Goal: Transaction & Acquisition: Purchase product/service

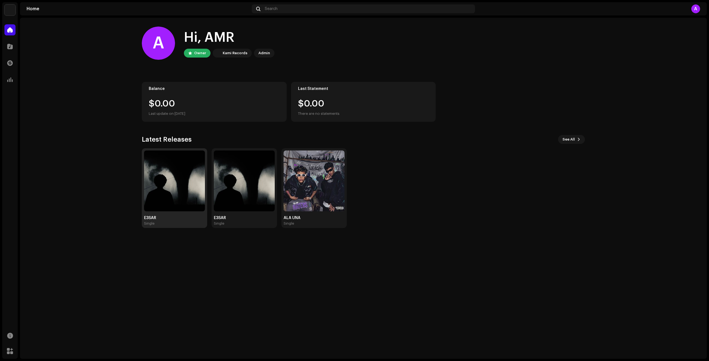
click at [191, 196] on img at bounding box center [174, 181] width 61 height 61
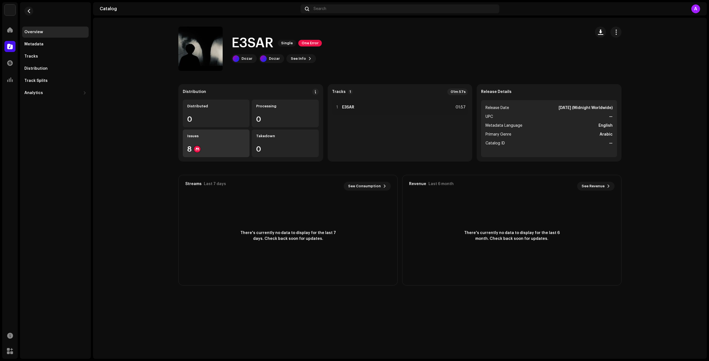
click at [209, 143] on div "Issues 8" at bounding box center [216, 144] width 67 height 28
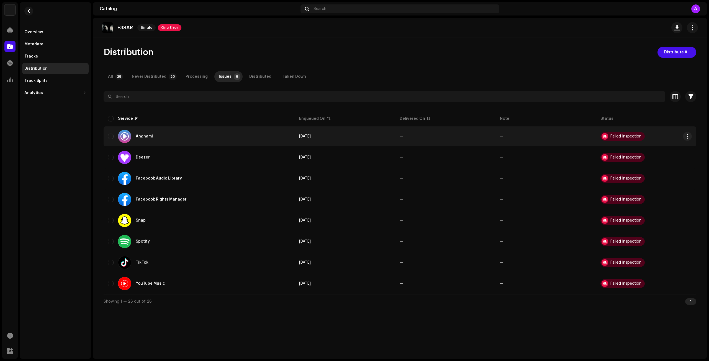
click at [614, 137] on div "Failed Inspection" at bounding box center [625, 137] width 31 height 4
click at [614, 138] on div "Failed Inspection" at bounding box center [625, 137] width 31 height 4
click at [636, 133] on div "Failed Inspection" at bounding box center [622, 136] width 44 height 9
click at [684, 137] on button "button" at bounding box center [687, 136] width 9 height 9
click at [670, 145] on div "View Issues" at bounding box center [661, 148] width 56 height 11
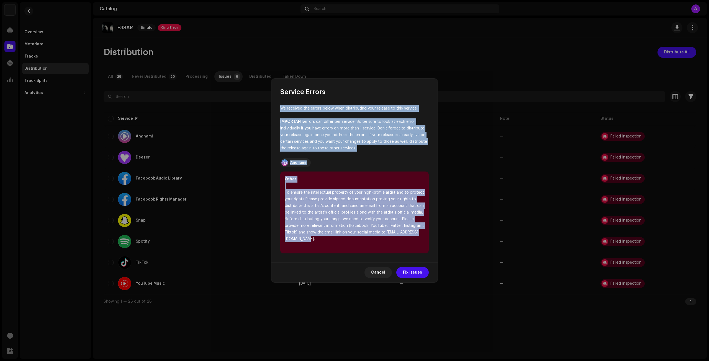
drag, startPoint x: 277, startPoint y: 110, endPoint x: 397, endPoint y: 242, distance: 177.8
click at [397, 242] on div "We received the errors below when distributing your release to this service. IM…" at bounding box center [354, 179] width 166 height 166
click at [399, 271] on button "Fix issues" at bounding box center [412, 272] width 32 height 11
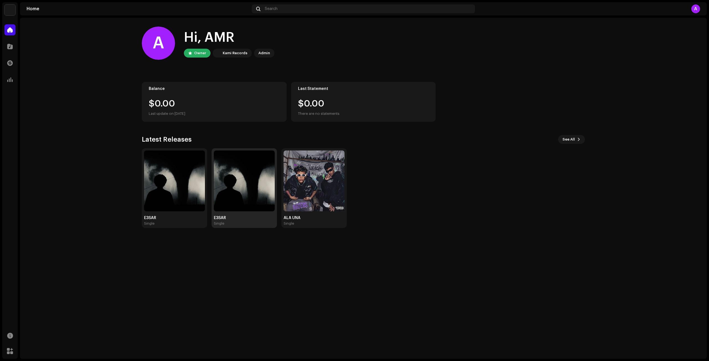
click at [261, 212] on div "E3SAR Single" at bounding box center [244, 188] width 61 height 75
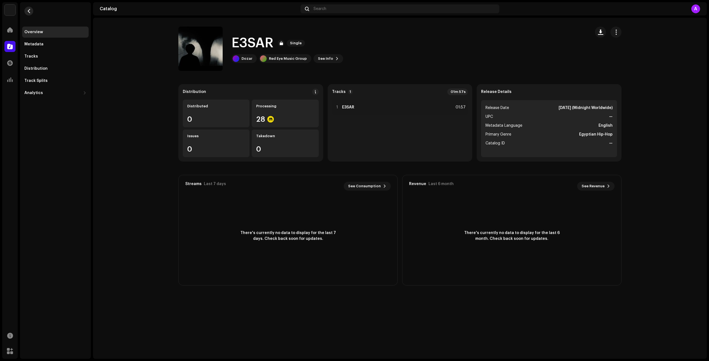
click at [31, 12] on button "button" at bounding box center [28, 11] width 9 height 9
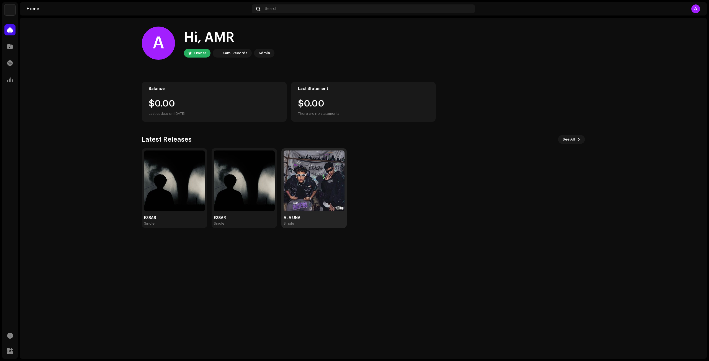
click at [307, 165] on img at bounding box center [314, 181] width 61 height 61
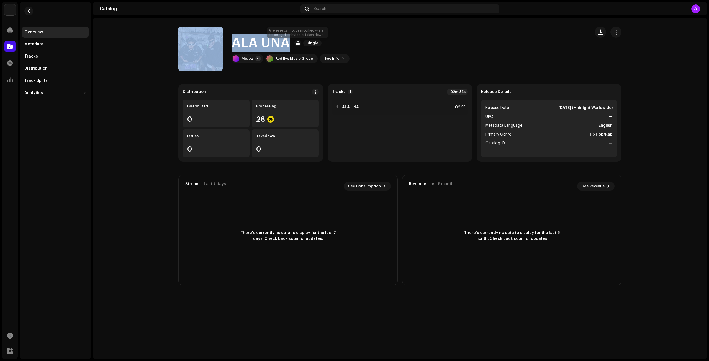
drag, startPoint x: 225, startPoint y: 45, endPoint x: 294, endPoint y: 41, distance: 68.5
click at [294, 41] on div "ALA UNA Single Migoz +1 Red Eye Music Group See Info" at bounding box center [382, 49] width 408 height 44
copy div "ALA UNA Single"
click at [27, 8] on button "button" at bounding box center [28, 11] width 9 height 9
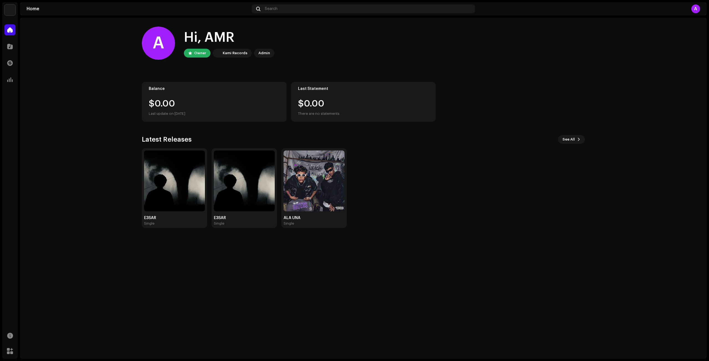
click at [184, 184] on img at bounding box center [174, 181] width 61 height 61
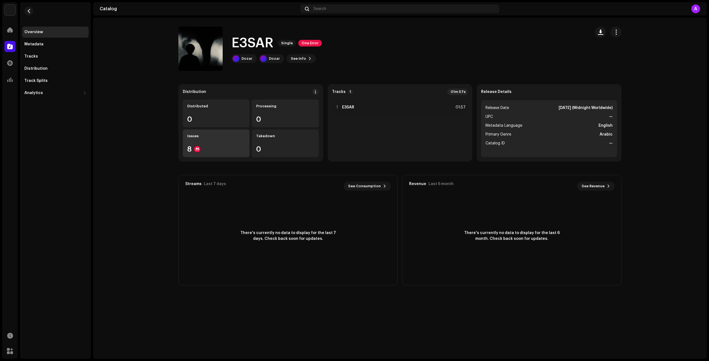
click at [206, 152] on div "8" at bounding box center [216, 149] width 58 height 7
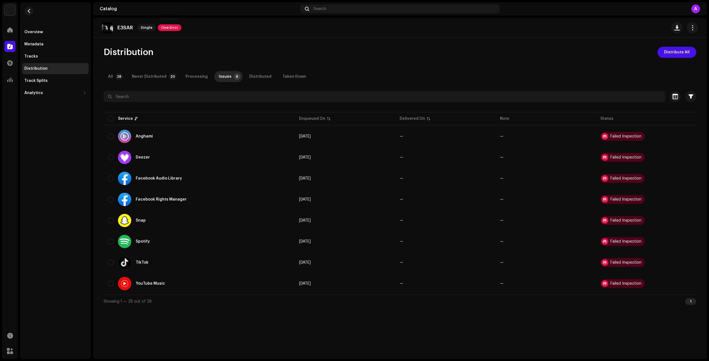
click at [171, 26] on span "One Error" at bounding box center [170, 27] width 24 height 7
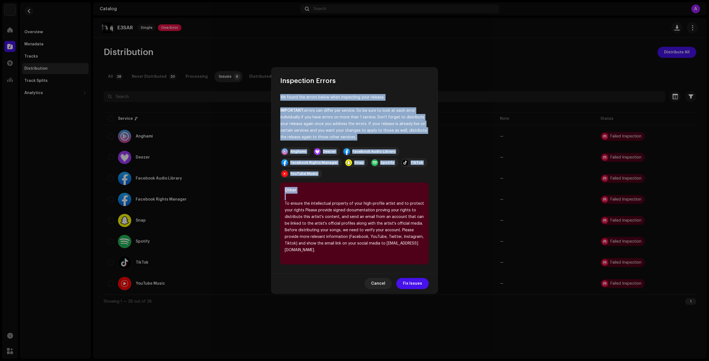
drag, startPoint x: 279, startPoint y: 96, endPoint x: 427, endPoint y: 254, distance: 216.1
click at [427, 254] on div "We found the errors below when inspecting your release. IMPORTANT: errors can d…" at bounding box center [354, 179] width 166 height 188
copy div "We found the errors below when inspecting your release. IMPORTANT: errors can d…"
click at [406, 285] on span "Fix Issues" at bounding box center [412, 283] width 19 height 11
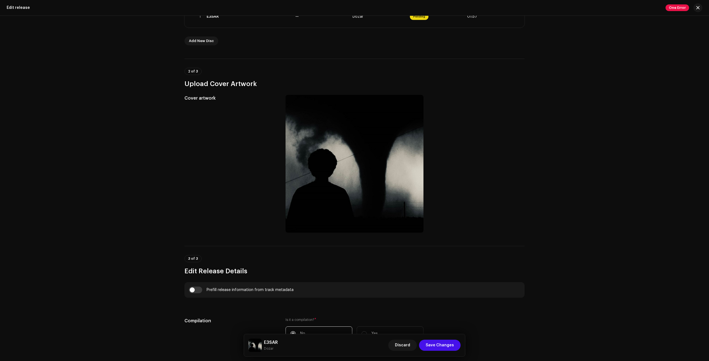
scroll to position [332, 0]
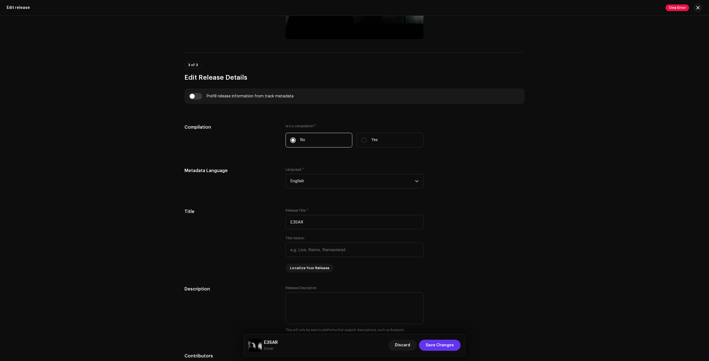
click at [450, 349] on span "Save Changes" at bounding box center [440, 345] width 28 height 11
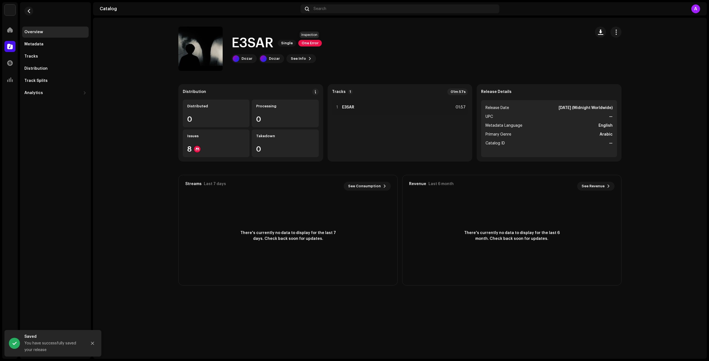
click at [310, 42] on span "One Error" at bounding box center [310, 43] width 24 height 7
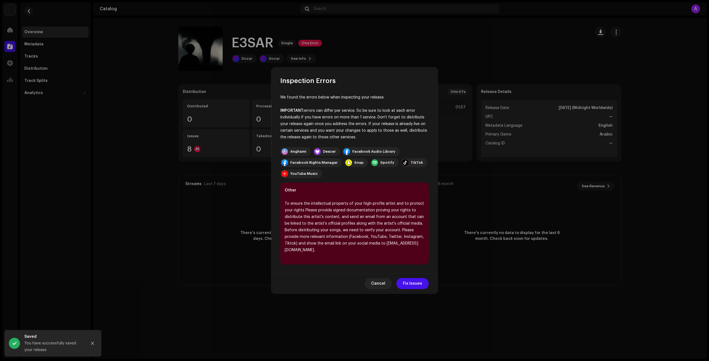
drag, startPoint x: 298, startPoint y: 170, endPoint x: 300, endPoint y: 174, distance: 4.2
click at [300, 173] on div "YouTube Music" at bounding box center [301, 173] width 42 height 9
click at [300, 174] on div "YouTube Music" at bounding box center [303, 174] width 27 height 4
click at [325, 165] on div "Facebook Rights Manager" at bounding box center [311, 162] width 62 height 9
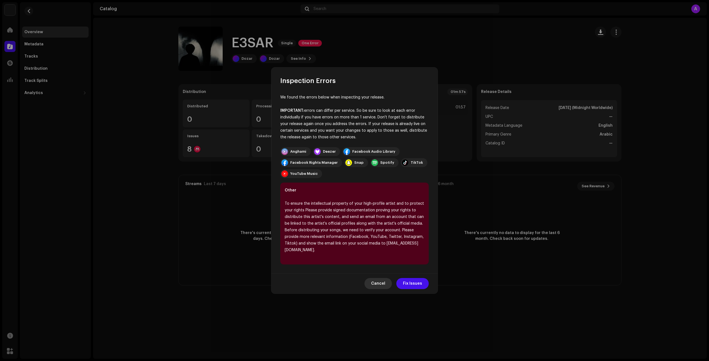
click at [378, 287] on span "Cancel" at bounding box center [378, 283] width 14 height 11
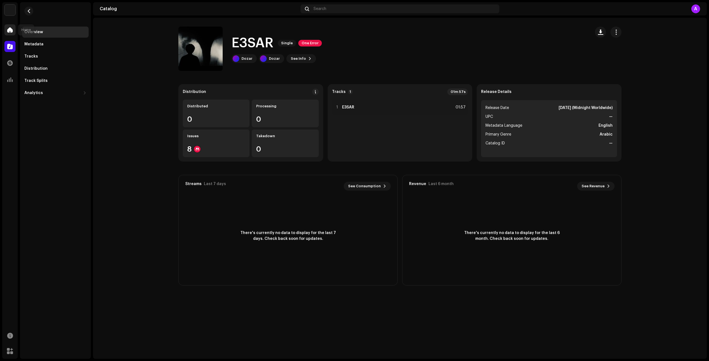
click at [12, 32] on span at bounding box center [10, 30] width 6 height 4
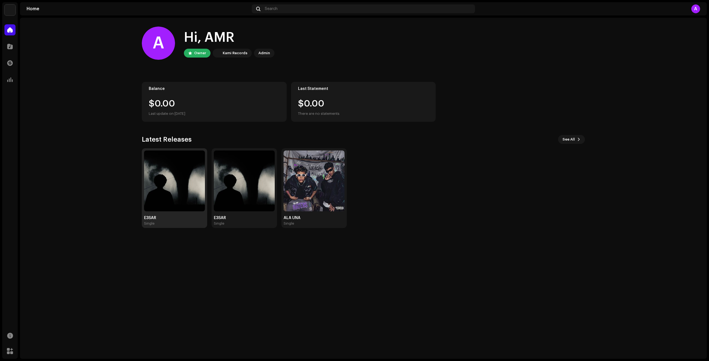
click at [188, 194] on img at bounding box center [174, 181] width 61 height 61
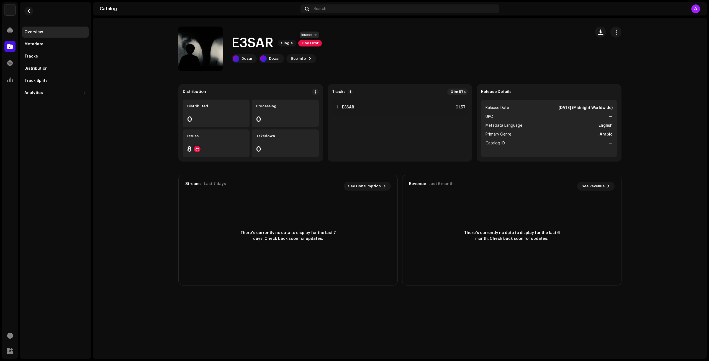
click at [307, 43] on span "One Error" at bounding box center [310, 43] width 24 height 7
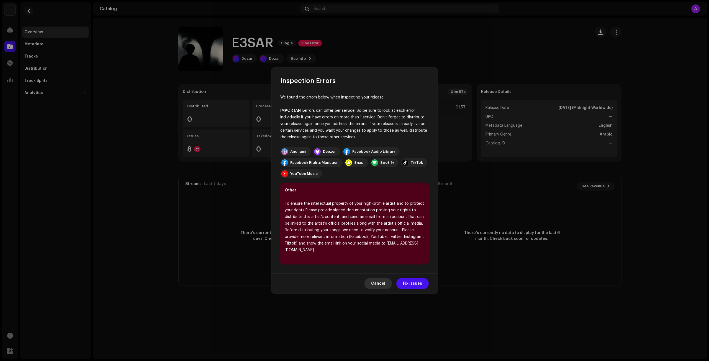
click at [379, 288] on span "Cancel" at bounding box center [378, 283] width 14 height 11
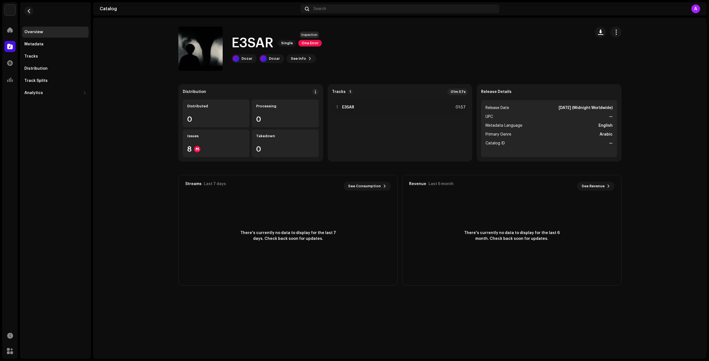
click at [306, 41] on span "One Error" at bounding box center [310, 43] width 24 height 7
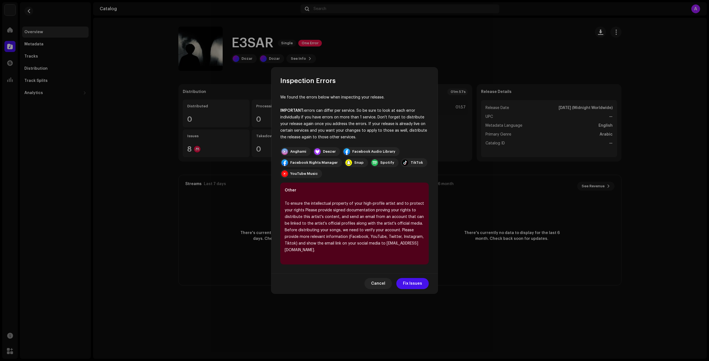
click at [343, 153] on div at bounding box center [346, 151] width 7 height 7
click at [335, 151] on div "Deezer" at bounding box center [326, 151] width 27 height 9
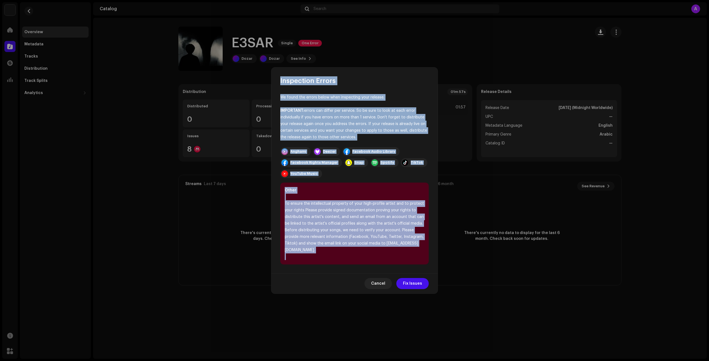
drag, startPoint x: 272, startPoint y: 81, endPoint x: 376, endPoint y: 293, distance: 235.4
click at [376, 293] on div "Inspection Errors We found the errors below when inspecting your release. IMPOR…" at bounding box center [354, 181] width 166 height 226
copy div "Inspection Errors We found the errors below when inspecting your release. IMPOR…"
click at [310, 264] on div "Other To ensure the intellectual property of your high-profile artist and to pr…" at bounding box center [354, 224] width 148 height 82
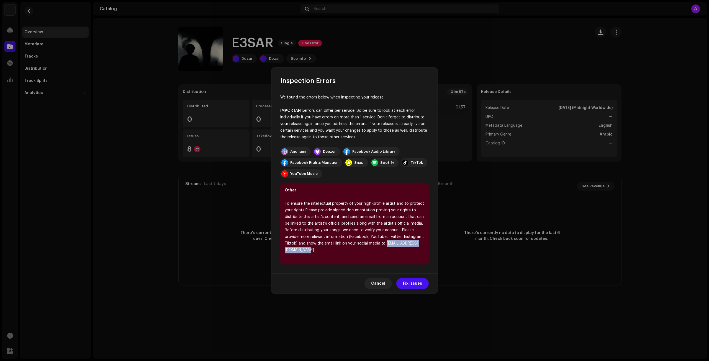
drag, startPoint x: 339, startPoint y: 251, endPoint x: 276, endPoint y: 253, distance: 63.1
click at [276, 253] on div "We found the errors below when inspecting your release. IMPORTANT: errors can d…" at bounding box center [354, 179] width 166 height 188
click at [379, 284] on span "Cancel" at bounding box center [378, 283] width 14 height 11
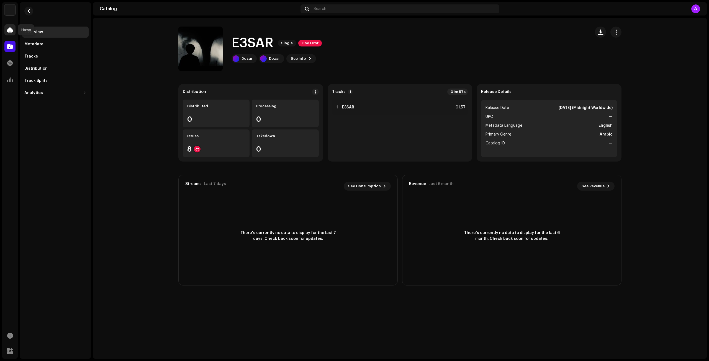
click at [11, 30] on span at bounding box center [10, 30] width 6 height 4
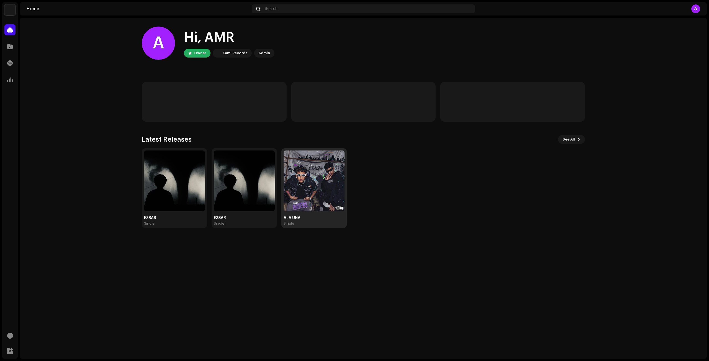
click at [313, 212] on div "ALA UNA Single" at bounding box center [314, 188] width 61 height 75
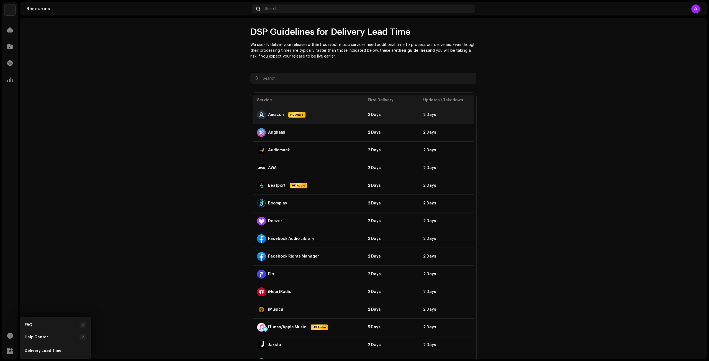
click at [295, 116] on span "HD Audio" at bounding box center [297, 115] width 16 height 4
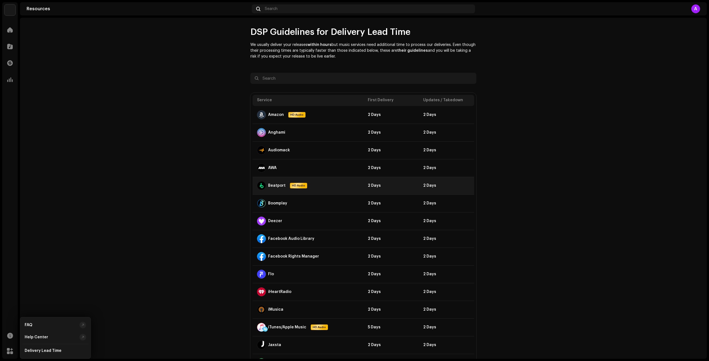
click at [306, 186] on div "Beatport HD Audio" at bounding box center [308, 185] width 102 height 9
click at [301, 186] on span "HD Audio" at bounding box center [298, 186] width 16 height 4
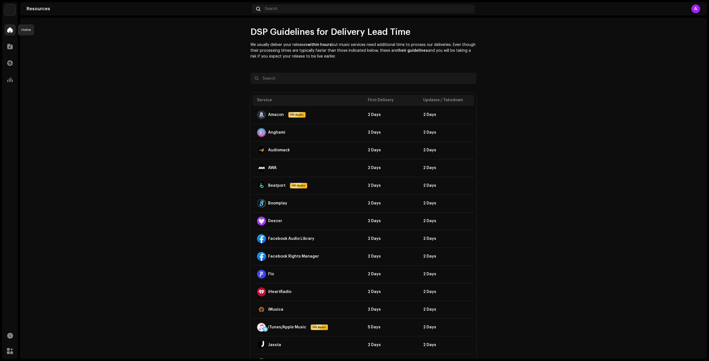
click at [13, 26] on div at bounding box center [9, 29] width 11 height 11
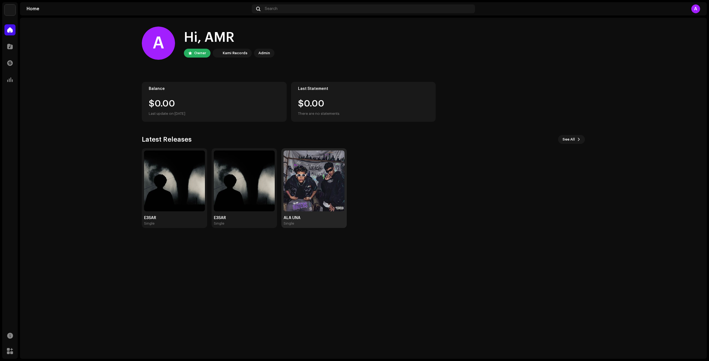
click at [286, 178] on img at bounding box center [314, 181] width 61 height 61
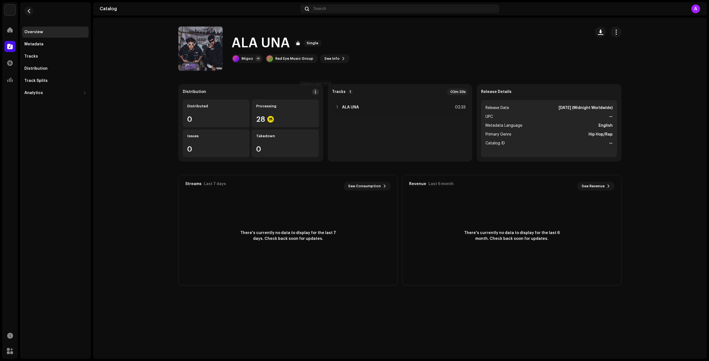
click at [315, 89] on button at bounding box center [315, 92] width 7 height 7
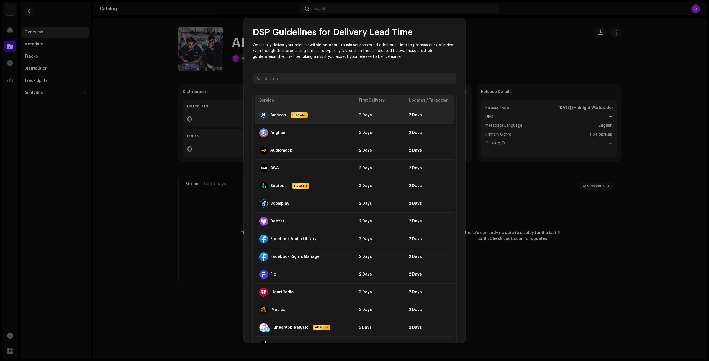
click at [365, 122] on td "2 Days" at bounding box center [379, 115] width 50 height 18
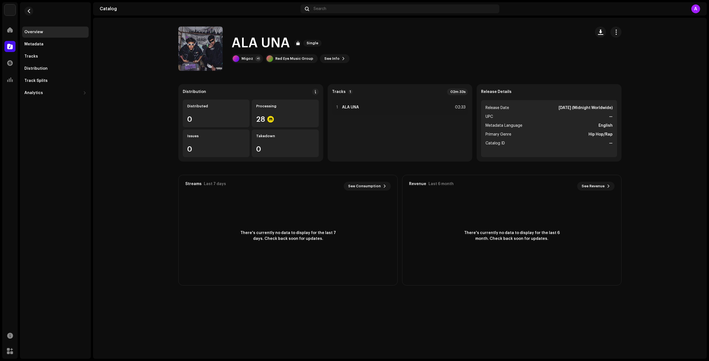
click at [557, 90] on div "DSP Guidelines for Delivery Lead Time We usually deliver your releases within h…" at bounding box center [354, 180] width 709 height 361
click at [13, 30] on div at bounding box center [9, 29] width 11 height 11
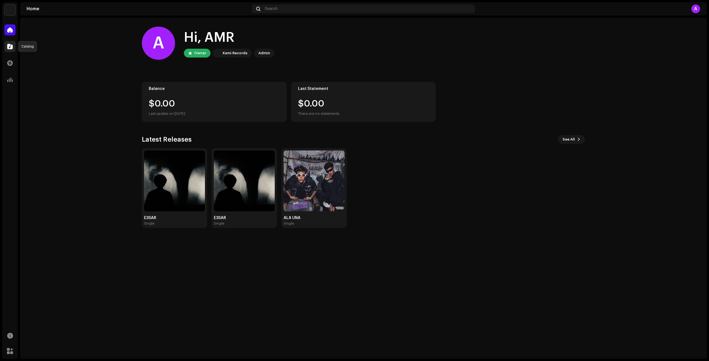
click at [5, 43] on div at bounding box center [9, 46] width 11 height 11
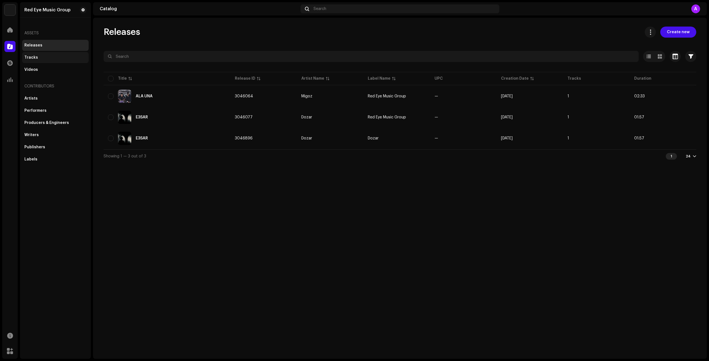
click at [28, 60] on div "Tracks" at bounding box center [55, 57] width 66 height 11
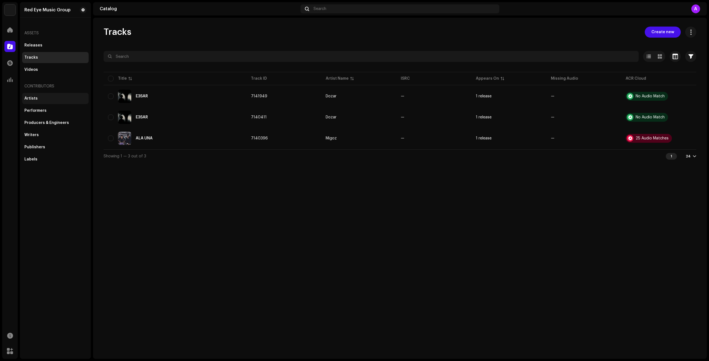
click at [32, 101] on div "Artists" at bounding box center [30, 98] width 13 height 4
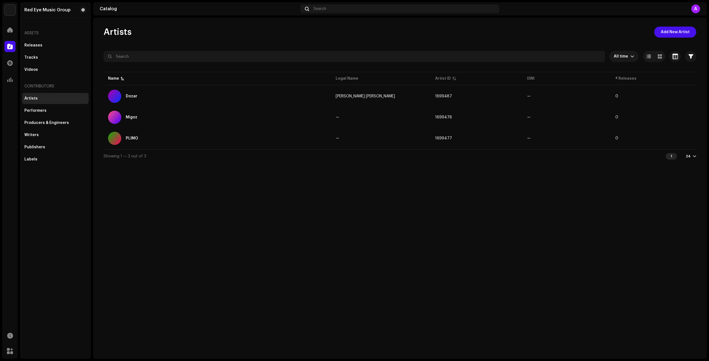
click at [37, 38] on div "Assets" at bounding box center [55, 33] width 66 height 13
click at [30, 45] on div "Releases" at bounding box center [33, 45] width 18 height 4
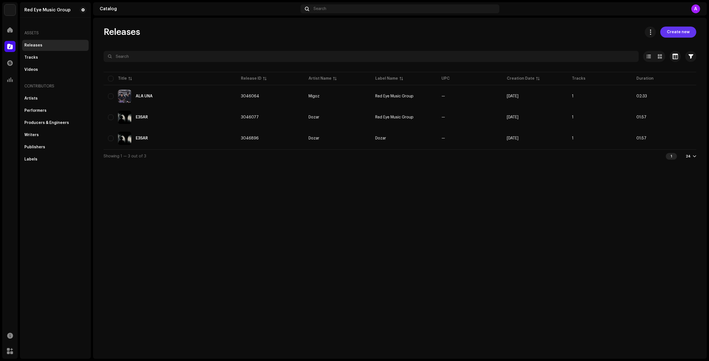
click at [663, 30] on button "Create new" at bounding box center [678, 32] width 36 height 11
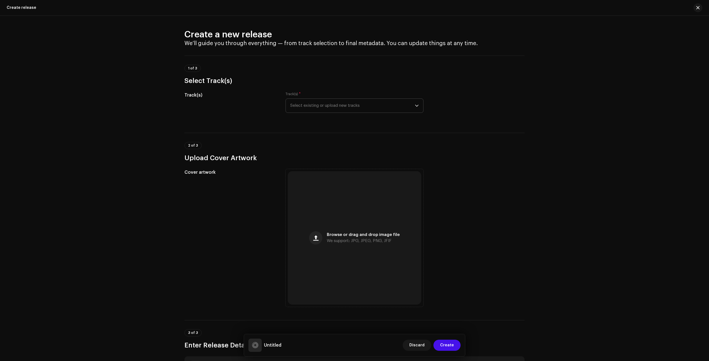
click at [333, 99] on span "Select existing or upload new tracks" at bounding box center [352, 106] width 125 height 14
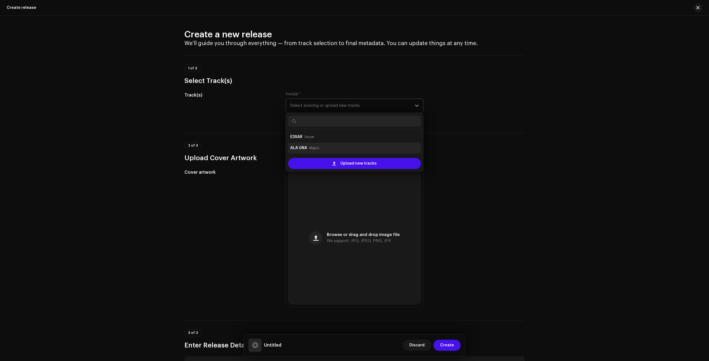
click at [317, 145] on small "Migoz" at bounding box center [314, 148] width 10 height 6
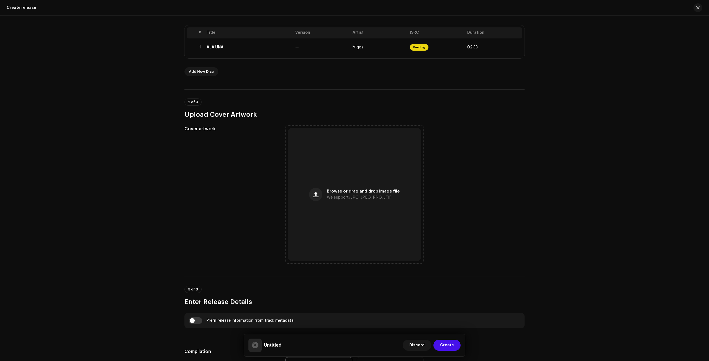
scroll to position [111, 0]
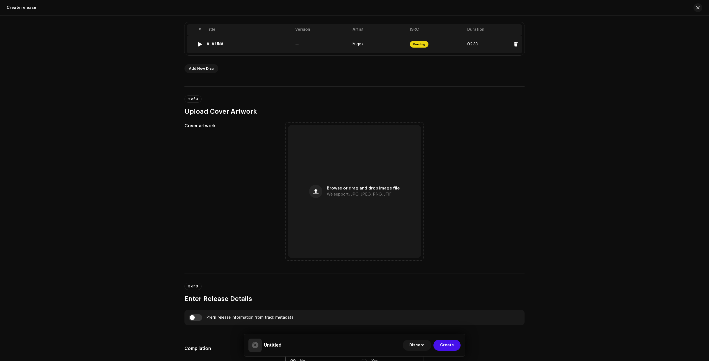
click at [470, 44] on span "02:33" at bounding box center [472, 44] width 11 height 4
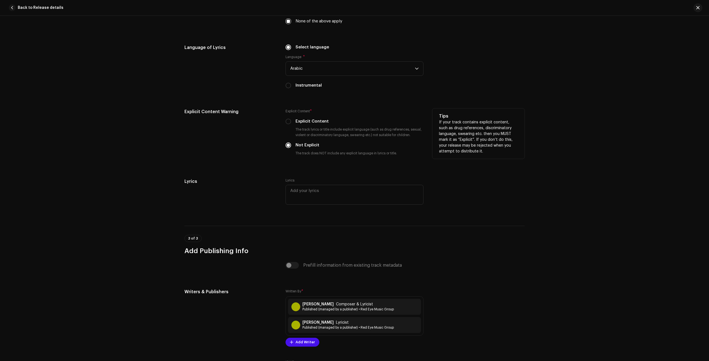
scroll to position [938, 0]
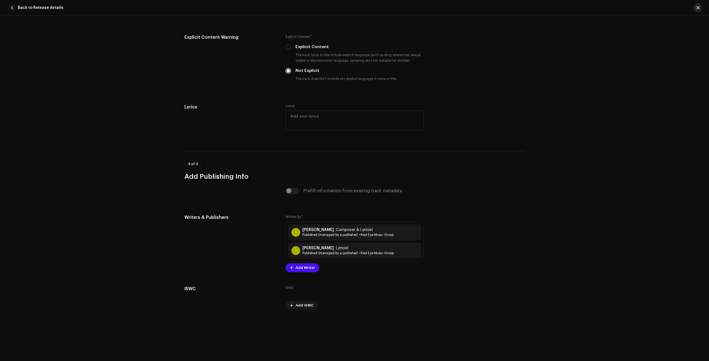
click at [701, 8] on button "button" at bounding box center [697, 7] width 9 height 9
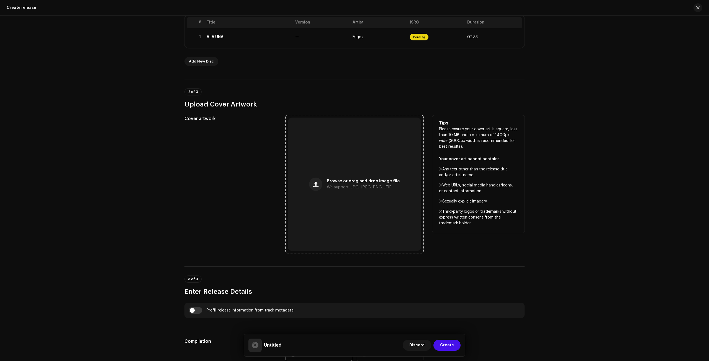
scroll to position [138, 0]
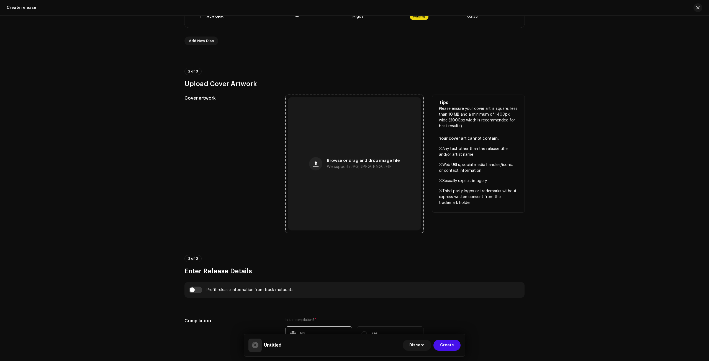
click at [361, 164] on div "Browse or drag and drop image file We support: JPG, JPEG, PNG, JFIF" at bounding box center [363, 164] width 73 height 10
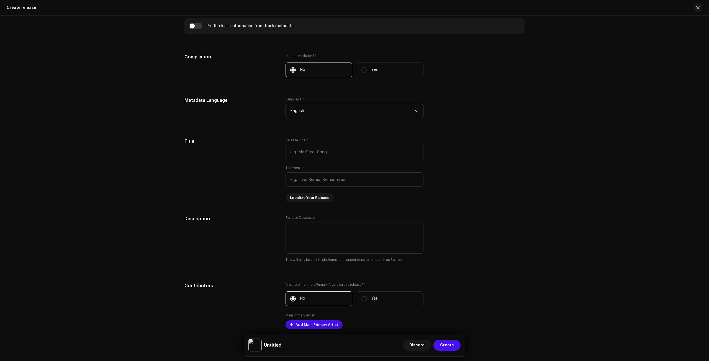
scroll to position [498, 0]
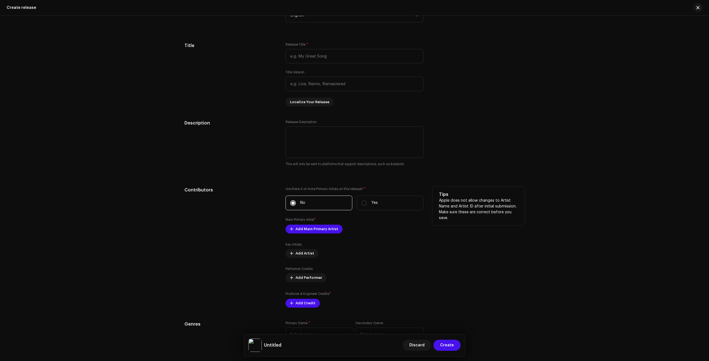
click at [312, 233] on div "Are there 4 or more Primary Artists on this release? * No Yes Main Primary Arti…" at bounding box center [354, 247] width 138 height 121
click at [306, 232] on span "Add Main Primary Artist" at bounding box center [316, 229] width 43 height 11
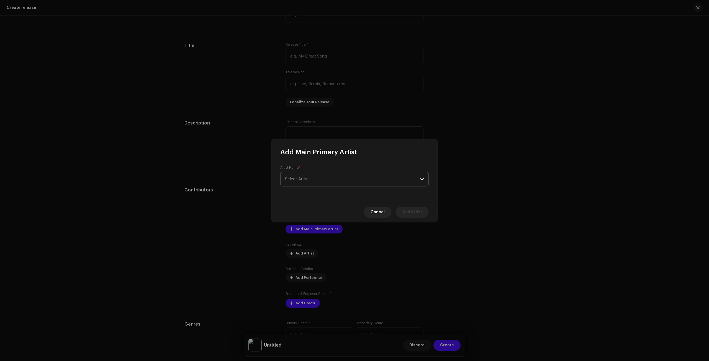
click at [339, 179] on span "Select Artist" at bounding box center [352, 180] width 135 height 14
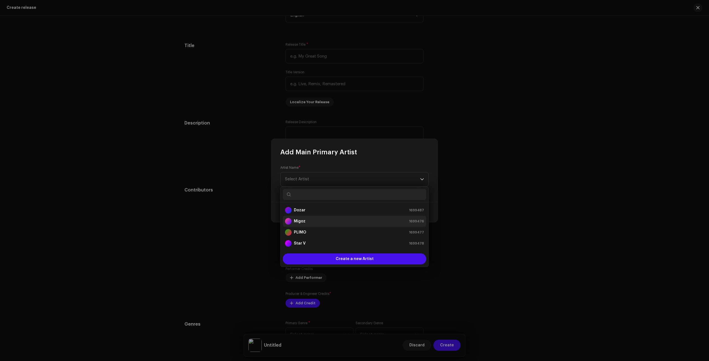
click at [315, 224] on div "Migoz 1699476" at bounding box center [354, 221] width 139 height 7
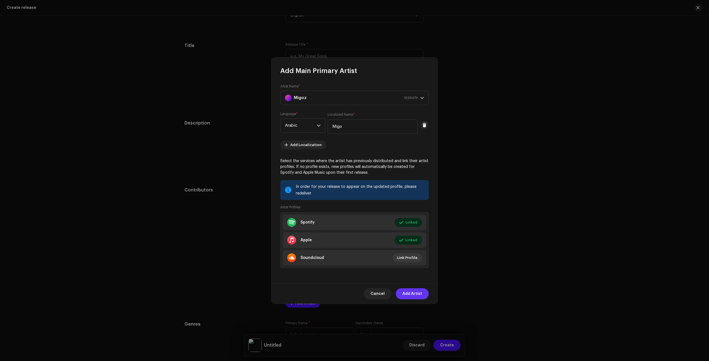
click at [413, 294] on span "Add Artist" at bounding box center [412, 294] width 20 height 11
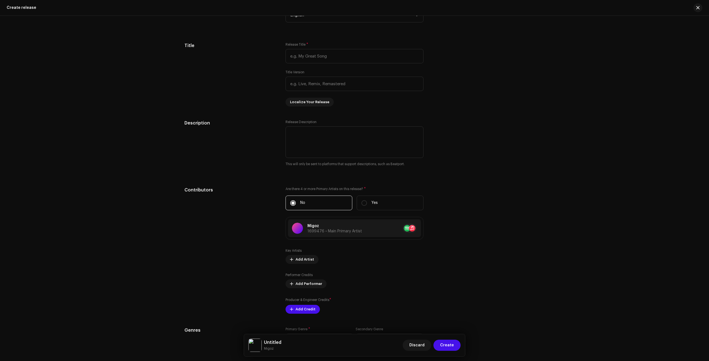
click at [298, 229] on div at bounding box center [297, 228] width 11 height 11
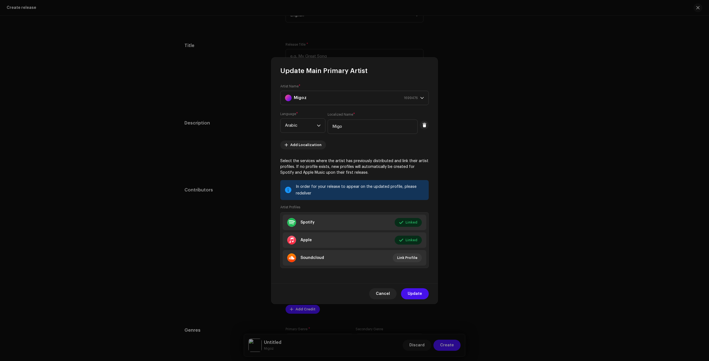
click at [372, 271] on div "Artist Name * Migoz 1699476 Language * Arabic Localized Name * Migo Add Localiz…" at bounding box center [354, 179] width 166 height 208
click at [385, 294] on span "Cancel" at bounding box center [383, 294] width 14 height 11
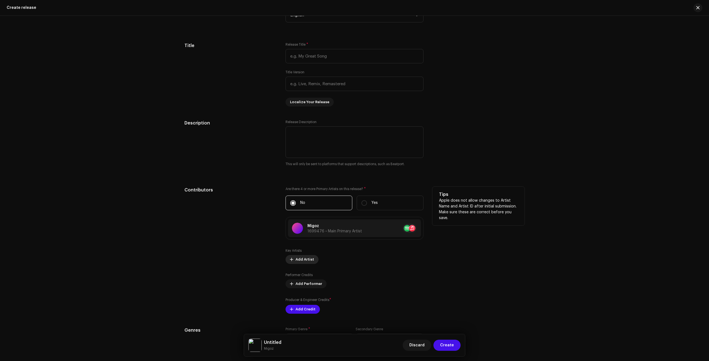
click at [301, 258] on span "Add Artist" at bounding box center [304, 259] width 19 height 11
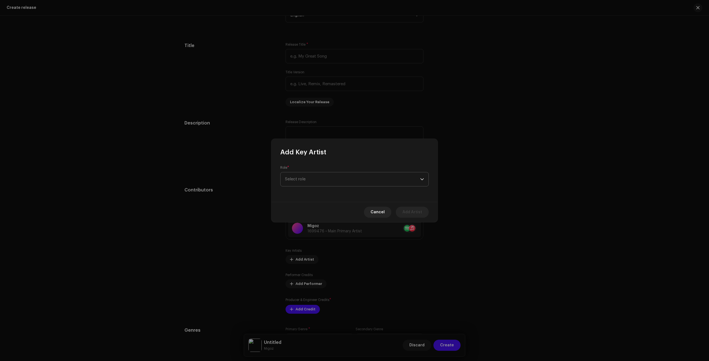
click at [327, 178] on span "Select role" at bounding box center [352, 180] width 135 height 14
click at [295, 223] on li "With" at bounding box center [354, 227] width 143 height 11
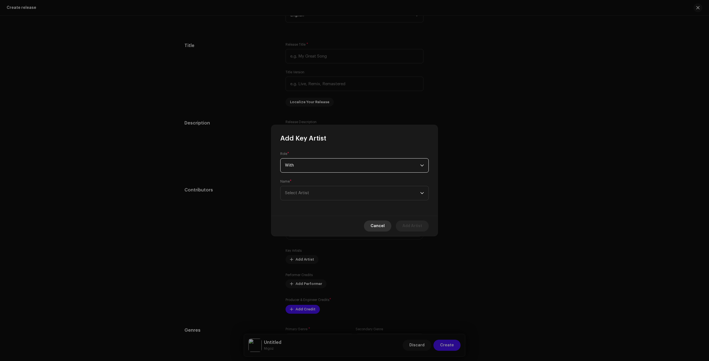
click at [388, 224] on button "Cancel" at bounding box center [377, 226] width 27 height 11
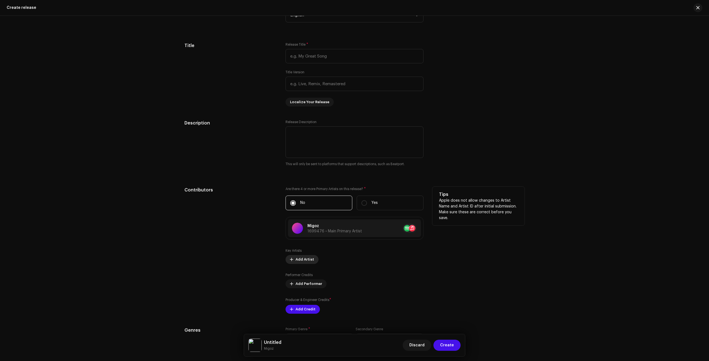
click at [306, 257] on span "Add Artist" at bounding box center [304, 259] width 19 height 11
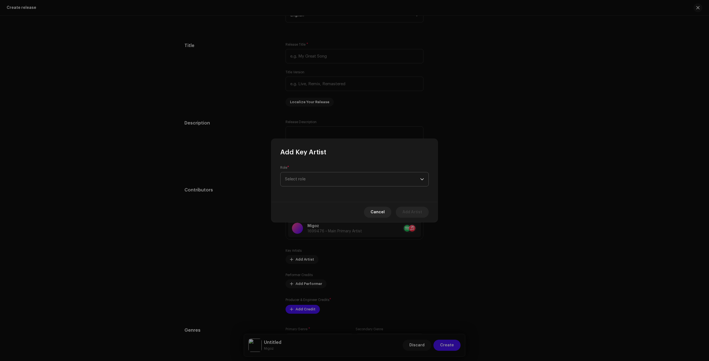
click at [336, 174] on span "Select role" at bounding box center [352, 180] width 135 height 14
click at [315, 207] on li "Primary Artist" at bounding box center [354, 205] width 143 height 11
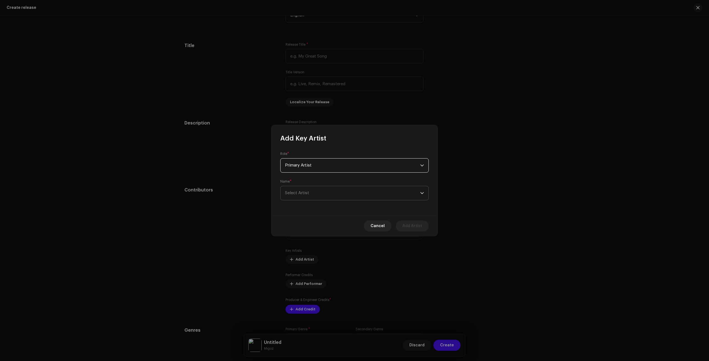
click at [325, 200] on span "Select Artist" at bounding box center [352, 193] width 135 height 14
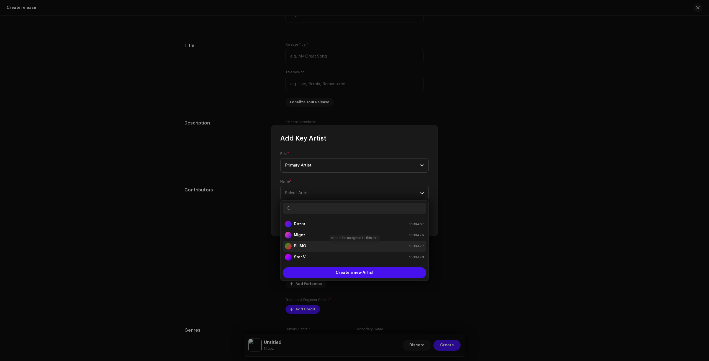
click at [313, 248] on div "PLIMO 1699477" at bounding box center [354, 246] width 139 height 7
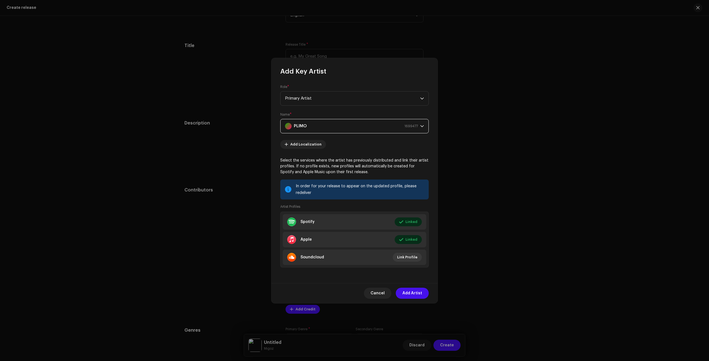
click at [413, 299] on div "Cancel Add Artist" at bounding box center [354, 293] width 166 height 20
click at [413, 297] on span "Add Artist" at bounding box center [412, 293] width 20 height 11
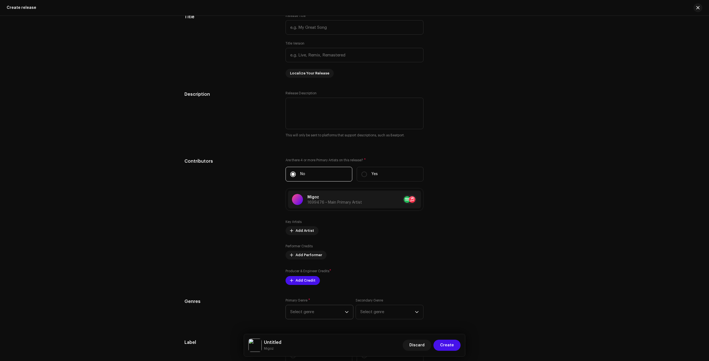
scroll to position [554, 0]
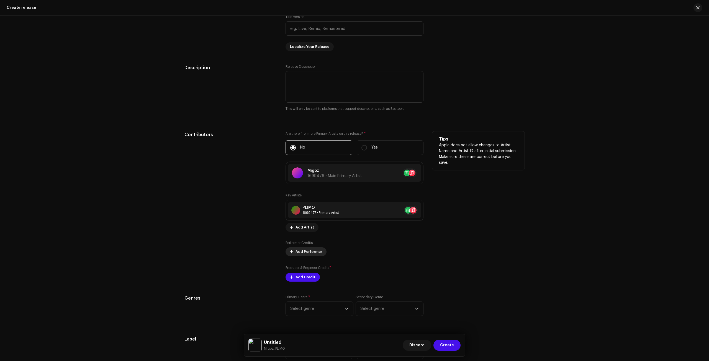
click at [310, 251] on span "Add Performer" at bounding box center [308, 251] width 27 height 11
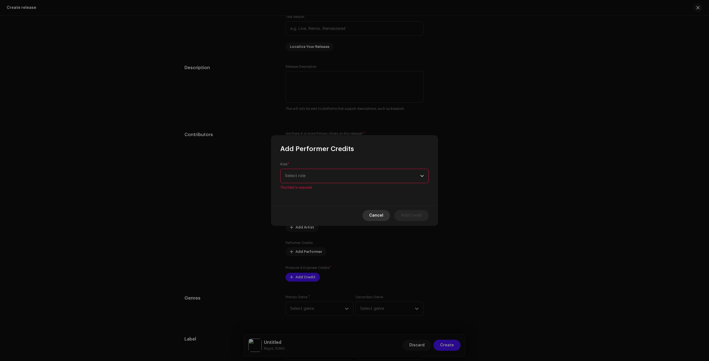
click at [369, 213] on button "Cancel" at bounding box center [375, 215] width 27 height 11
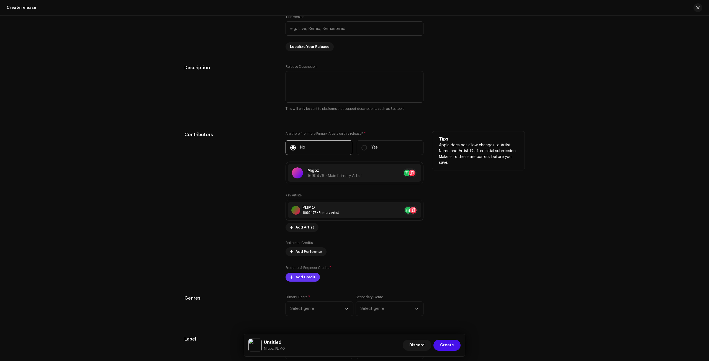
click at [307, 275] on span "Add Credit" at bounding box center [305, 277] width 20 height 11
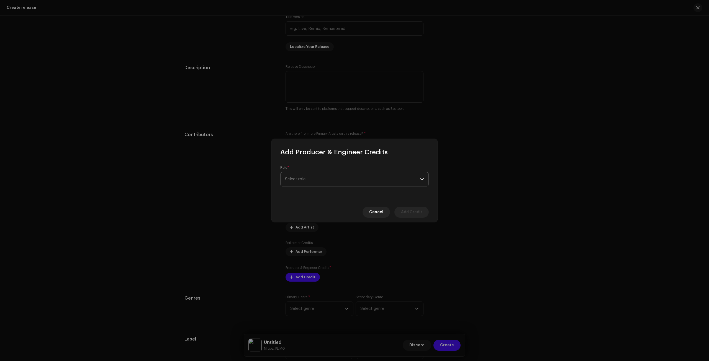
click at [303, 185] on span "Select role" at bounding box center [352, 180] width 135 height 14
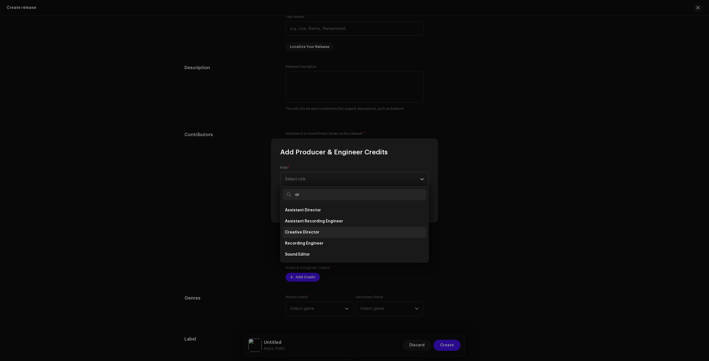
scroll to position [0, 0]
type input "o"
type input "pr"
click at [300, 242] on li "Producer" at bounding box center [354, 245] width 143 height 11
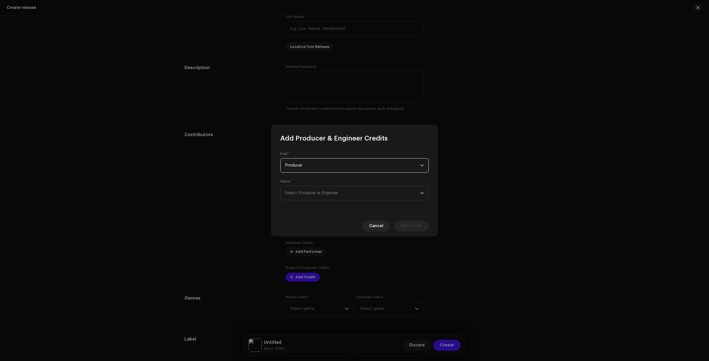
click at [320, 179] on form "Role * Producer Name * Select Producer or Engineer" at bounding box center [354, 176] width 148 height 49
click at [317, 187] on span "Select Producer or Engineer" at bounding box center [352, 193] width 135 height 14
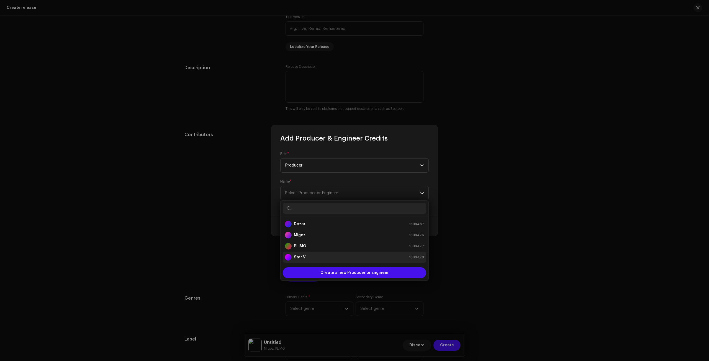
click at [309, 254] on div "Star V 1699478" at bounding box center [354, 257] width 139 height 7
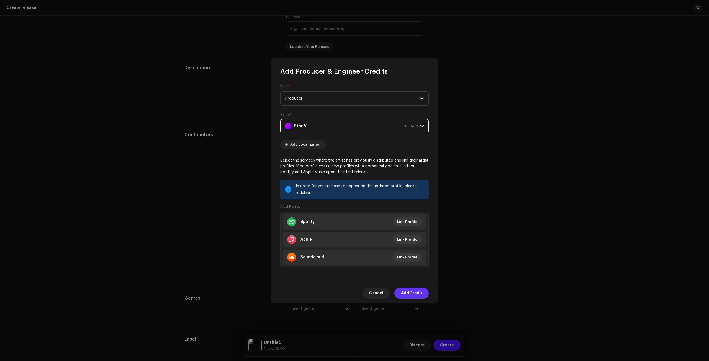
click at [412, 294] on span "Add Credit" at bounding box center [411, 293] width 21 height 11
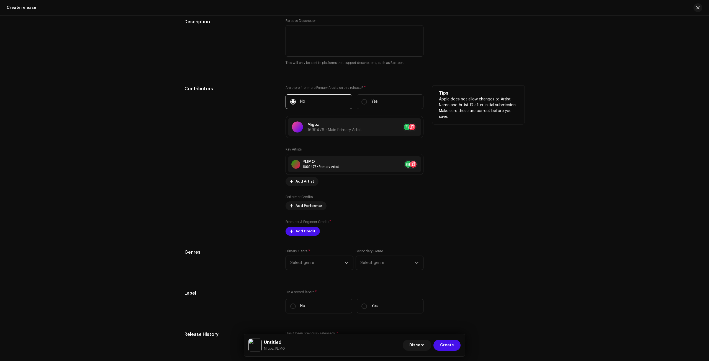
scroll to position [637, 0]
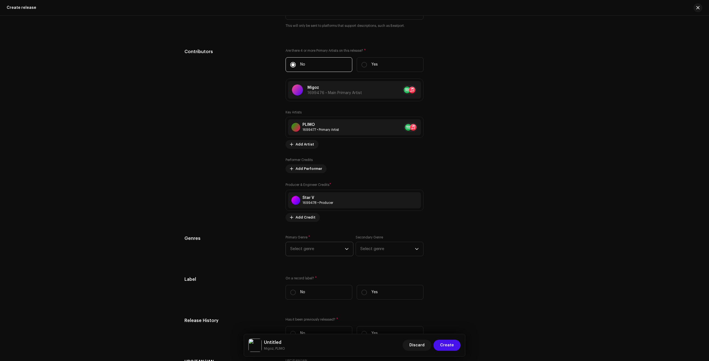
click at [326, 246] on span "Select genre" at bounding box center [317, 249] width 55 height 14
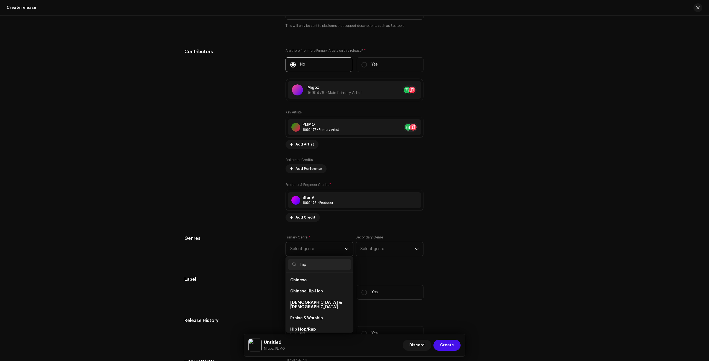
scroll to position [28, 0]
type input "hip"
click at [310, 321] on span "Egyptian Hip-Hop" at bounding box center [307, 324] width 34 height 6
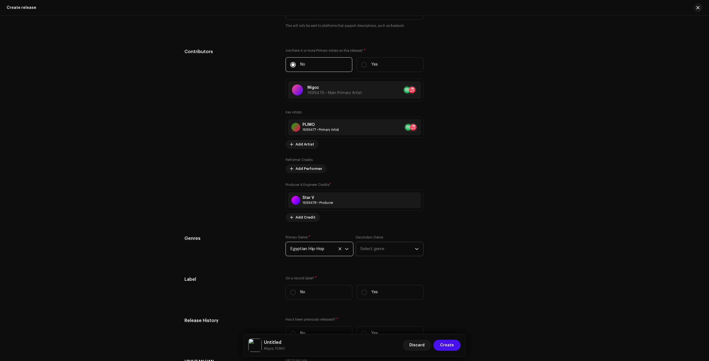
click at [393, 244] on span "Select genre" at bounding box center [387, 249] width 55 height 14
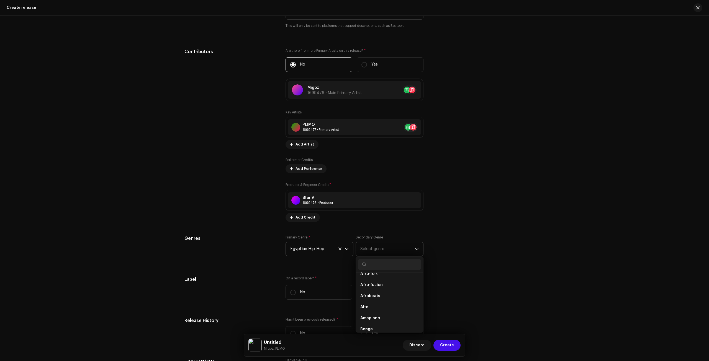
scroll to position [83, 0]
click at [377, 292] on li "Alte" at bounding box center [389, 297] width 63 height 11
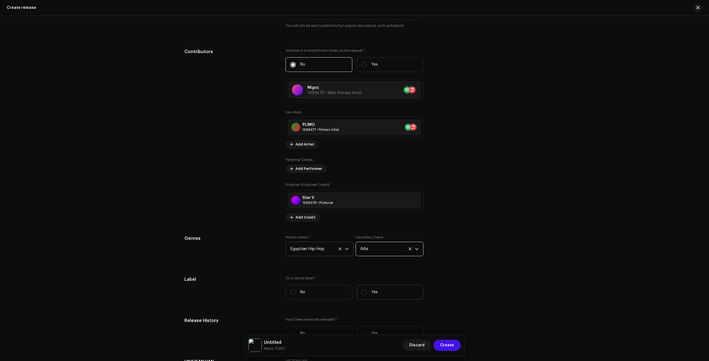
click at [375, 290] on p "Yes" at bounding box center [374, 293] width 6 height 6
click at [367, 290] on input "Yes" at bounding box center [364, 293] width 6 height 6
radio input "true"
click at [321, 314] on span "Select label" at bounding box center [352, 320] width 125 height 14
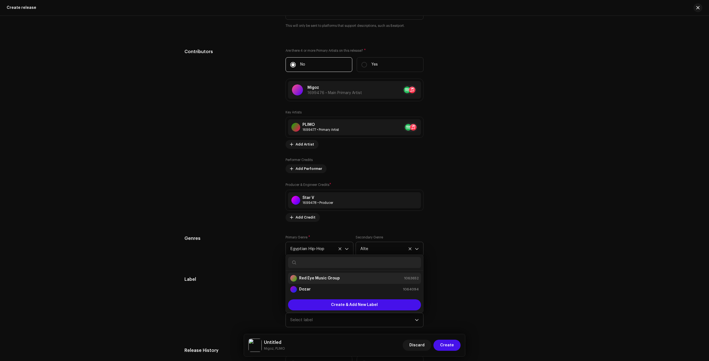
click at [318, 276] on strong "Red Eye Music Group" at bounding box center [319, 279] width 41 height 6
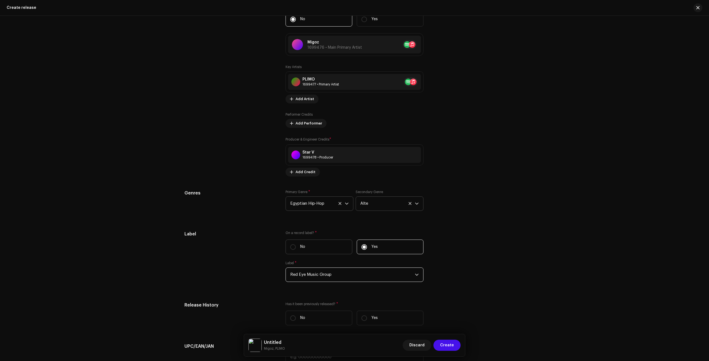
scroll to position [720, 0]
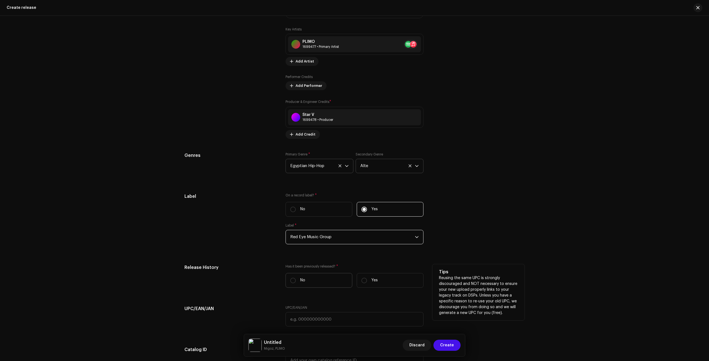
click at [329, 278] on label "No" at bounding box center [318, 280] width 67 height 15
click at [296, 278] on input "No" at bounding box center [293, 281] width 6 height 6
radio input "true"
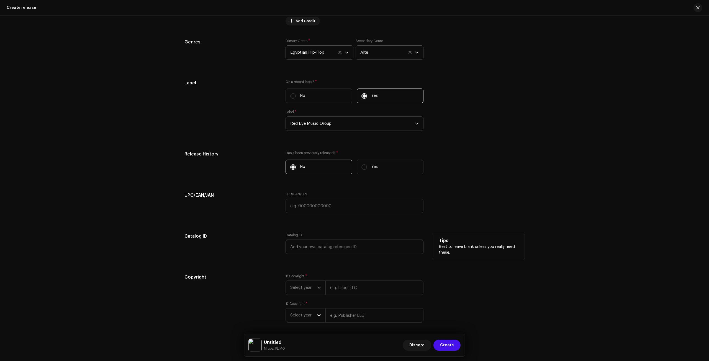
scroll to position [853, 0]
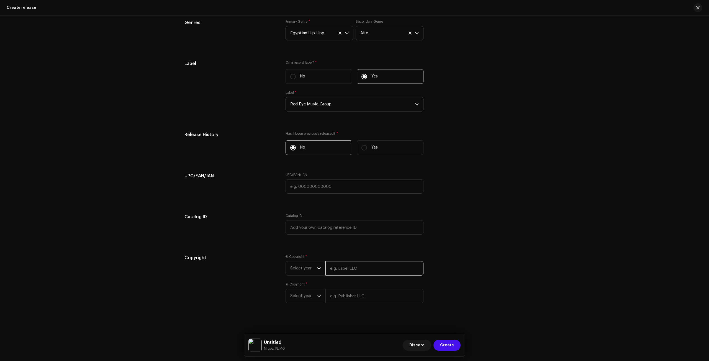
click at [338, 269] on input "text" at bounding box center [374, 268] width 98 height 14
type input "Red Eye Music Group"
click at [346, 292] on div "© Copyright * Select year" at bounding box center [354, 292] width 138 height 21
type input "Red Eye Music Group"
click at [311, 269] on span "Select year" at bounding box center [303, 269] width 27 height 14
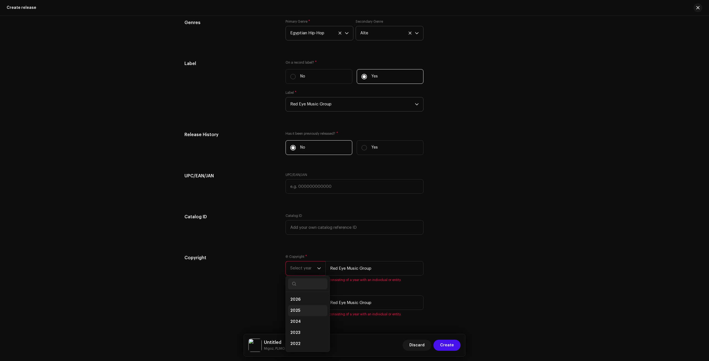
click at [301, 307] on li "2025" at bounding box center [307, 310] width 39 height 11
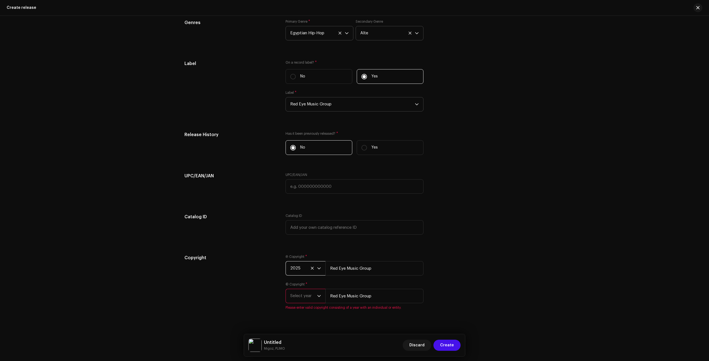
click at [301, 306] on span "Please enter valid copyright consisting of a year with an individual or entity." at bounding box center [354, 308] width 138 height 4
click at [308, 300] on span "Select year" at bounding box center [303, 296] width 27 height 14
click at [302, 247] on li "2023" at bounding box center [307, 249] width 39 height 11
click at [297, 289] on span "2023" at bounding box center [303, 296] width 27 height 14
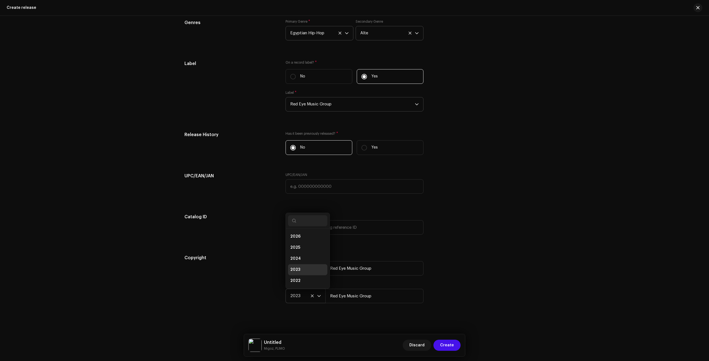
scroll to position [9, 0]
click at [295, 236] on span "2025" at bounding box center [295, 239] width 10 height 6
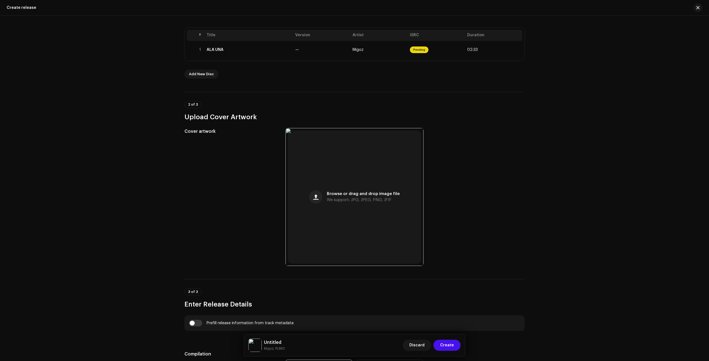
scroll to position [22, 0]
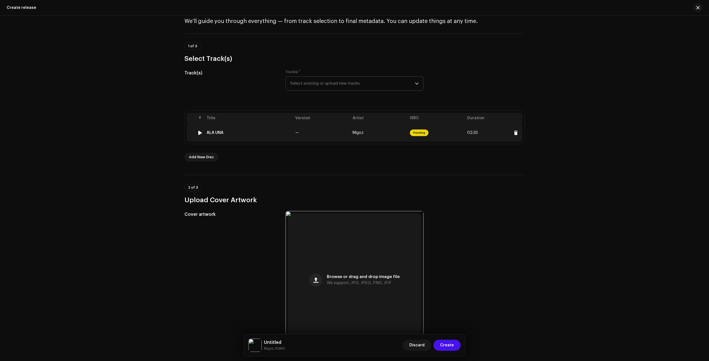
click at [474, 126] on td "02:33" at bounding box center [493, 133] width 57 height 18
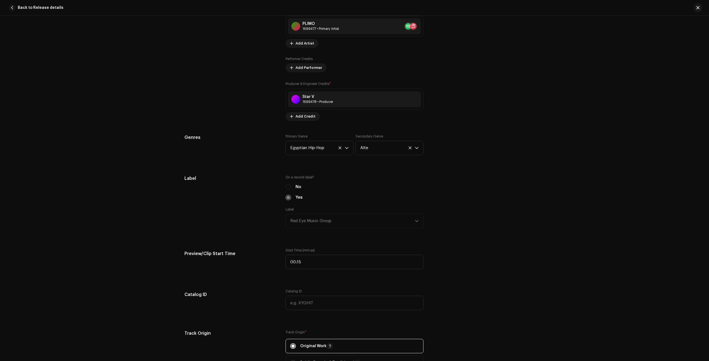
scroll to position [415, 0]
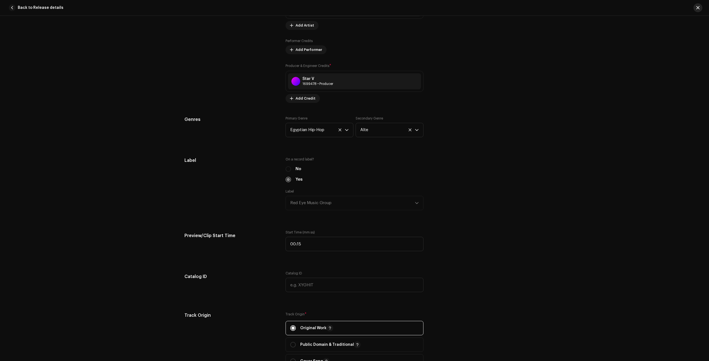
click at [698, 7] on span "button" at bounding box center [697, 8] width 3 height 4
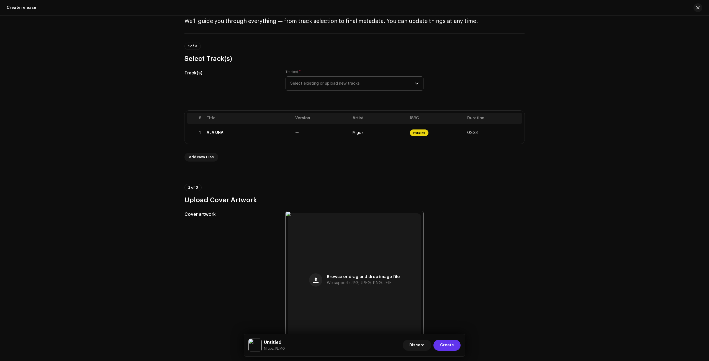
click at [448, 344] on span "Create" at bounding box center [447, 345] width 14 height 11
click at [88, 343] on button "Close" at bounding box center [92, 343] width 11 height 11
click at [296, 79] on span "Select existing or upload new tracks" at bounding box center [352, 84] width 125 height 14
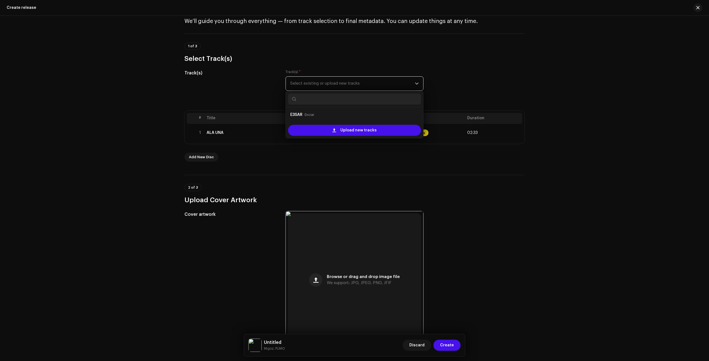
click at [296, 79] on span "Select existing or upload new tracks" at bounding box center [352, 84] width 125 height 14
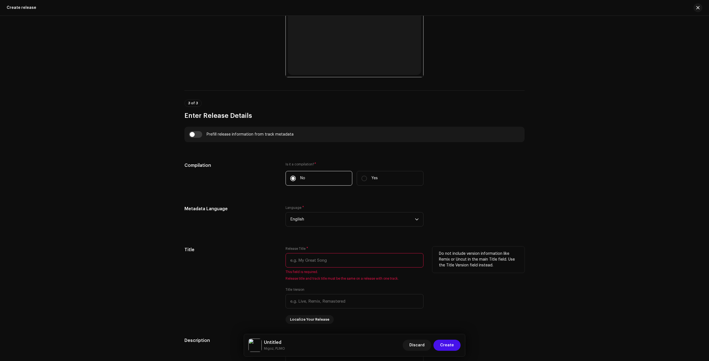
scroll to position [299, 0]
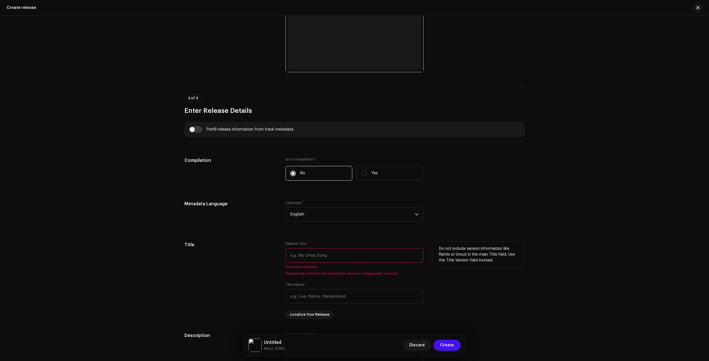
click at [302, 249] on input "text" at bounding box center [354, 255] width 138 height 14
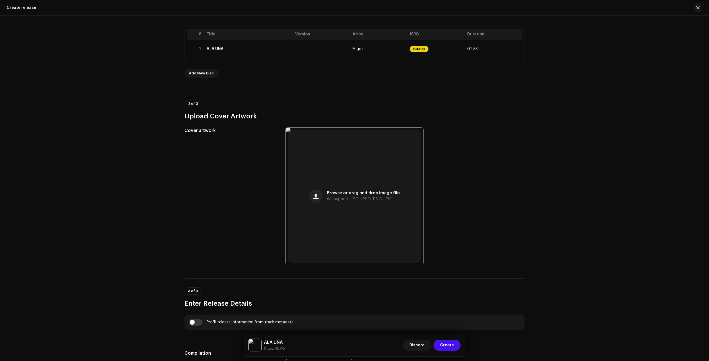
scroll to position [0, 0]
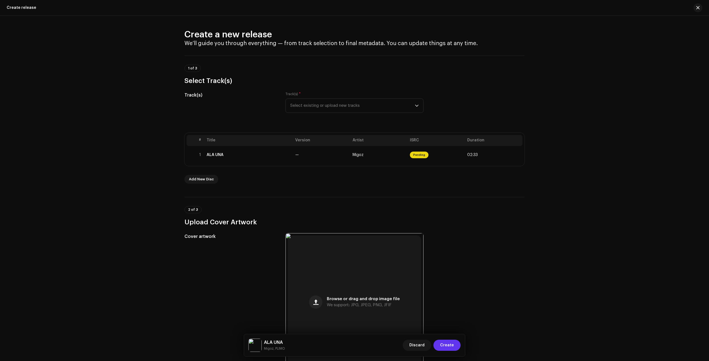
type input "ALA UNA"
click at [441, 341] on button "Create" at bounding box center [446, 345] width 27 height 11
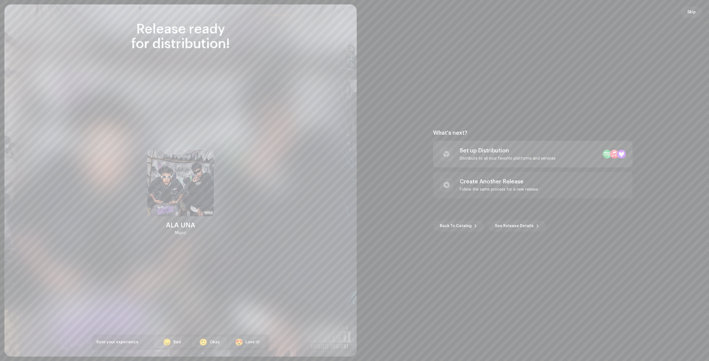
click at [513, 157] on div "Distribute to all your favorite platforms and services" at bounding box center [508, 158] width 96 height 4
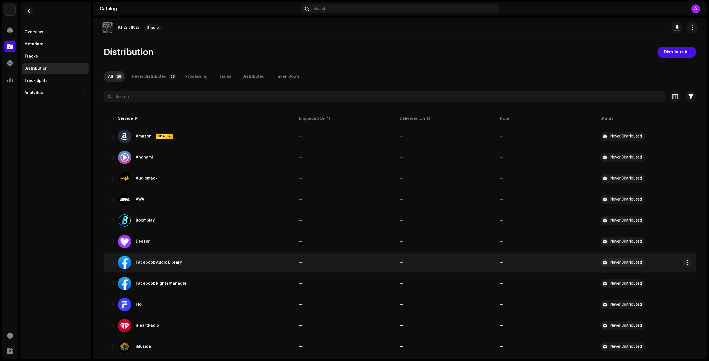
click at [108, 266] on div "Facebook Audio Library" at bounding box center [199, 262] width 182 height 13
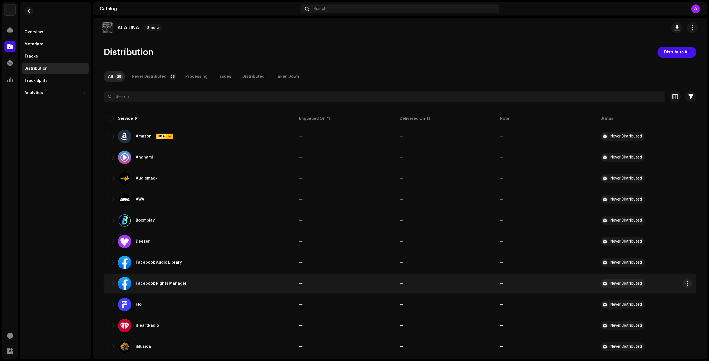
click at [109, 279] on div "Facebook Rights Manager" at bounding box center [199, 283] width 182 height 13
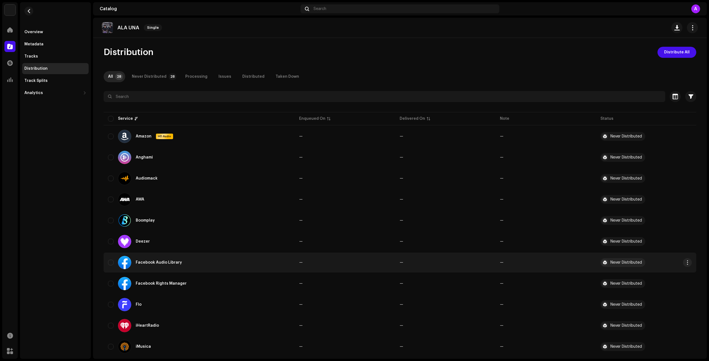
click at [109, 268] on div "Facebook Audio Library" at bounding box center [199, 262] width 182 height 13
click at [110, 263] on input "checkbox" at bounding box center [111, 263] width 6 height 6
checkbox input "true"
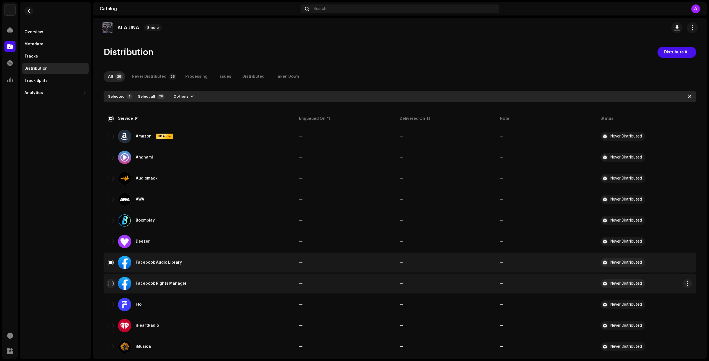
click at [109, 284] on input "Row Unselected" at bounding box center [111, 284] width 6 height 6
checkbox input "true"
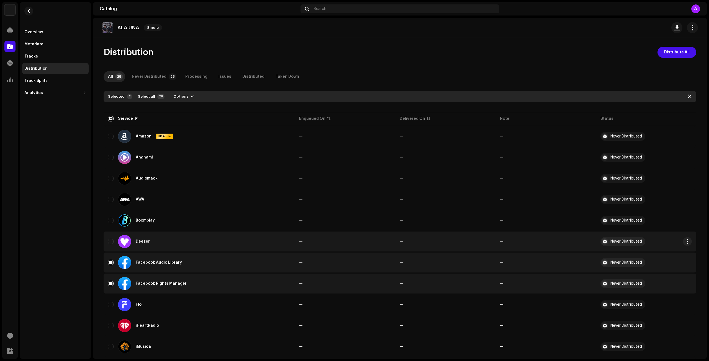
click at [108, 245] on div "Deezer" at bounding box center [199, 241] width 182 height 13
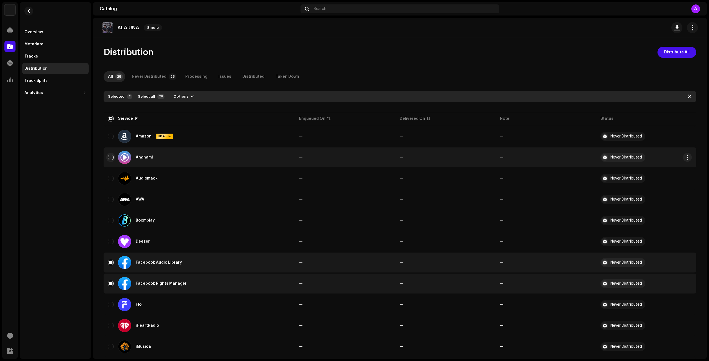
click at [110, 157] on input "Row Unselected" at bounding box center [111, 158] width 6 height 6
checkbox input "true"
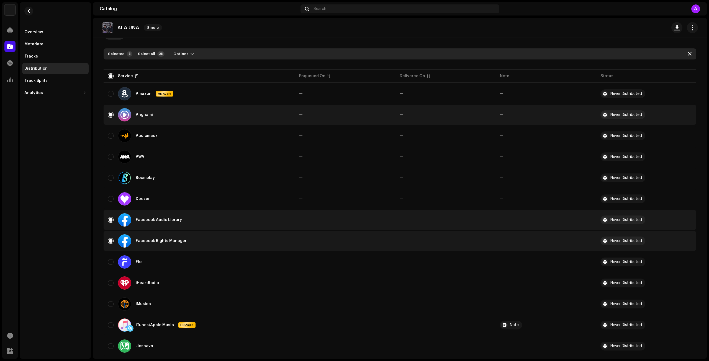
scroll to position [111, 0]
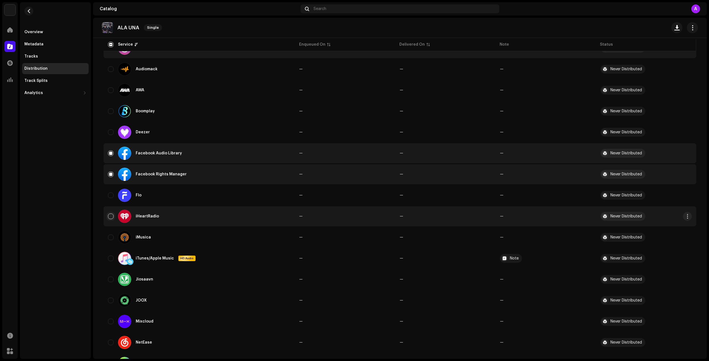
click at [111, 217] on input "Row Unselected" at bounding box center [111, 217] width 6 height 6
checkbox input "true"
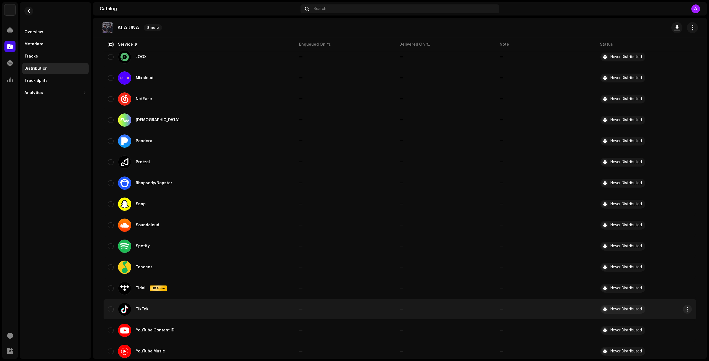
scroll to position [371, 0]
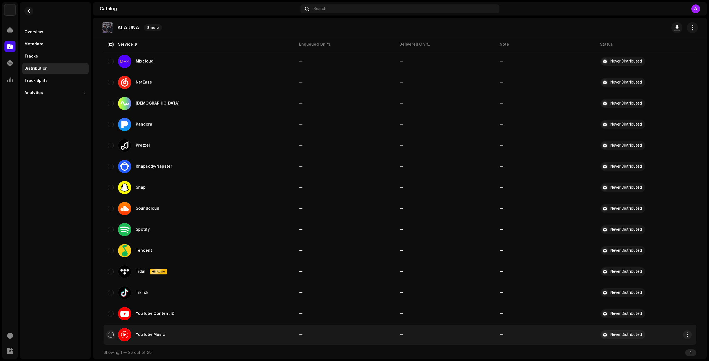
click at [110, 334] on input "Row Unselected" at bounding box center [111, 335] width 6 height 6
checkbox input "true"
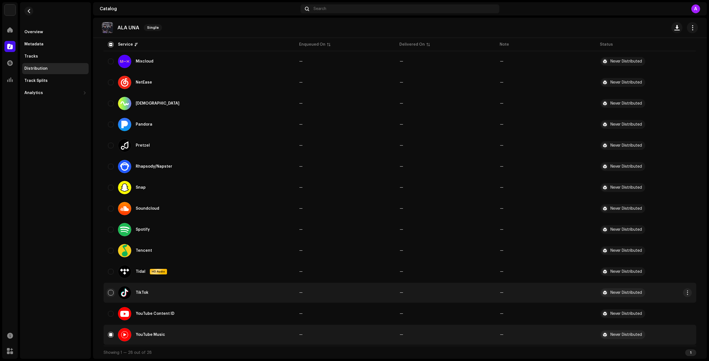
click at [109, 294] on input "Row Unselected" at bounding box center [111, 293] width 6 height 6
checkbox input "true"
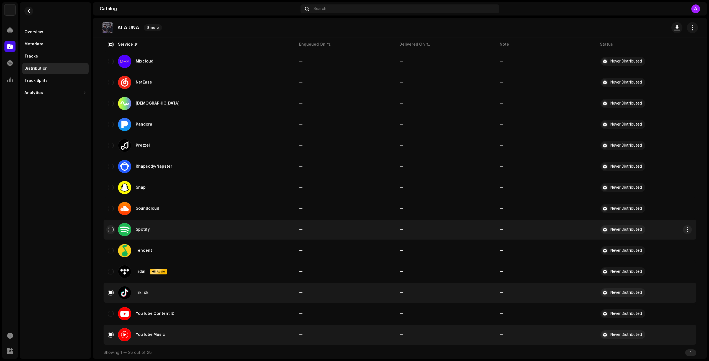
click at [111, 231] on input "Row Unselected" at bounding box center [111, 230] width 6 height 6
checkbox input "true"
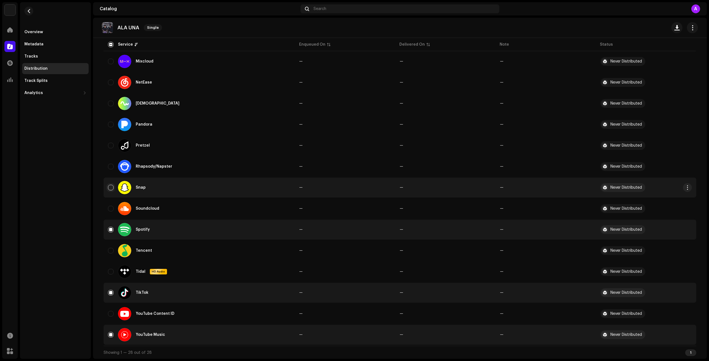
click at [108, 190] on input "Row Unselected" at bounding box center [111, 188] width 6 height 6
checkbox input "true"
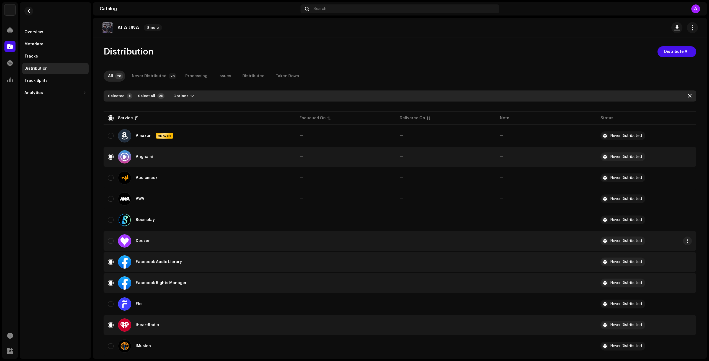
scroll to position [0, 0]
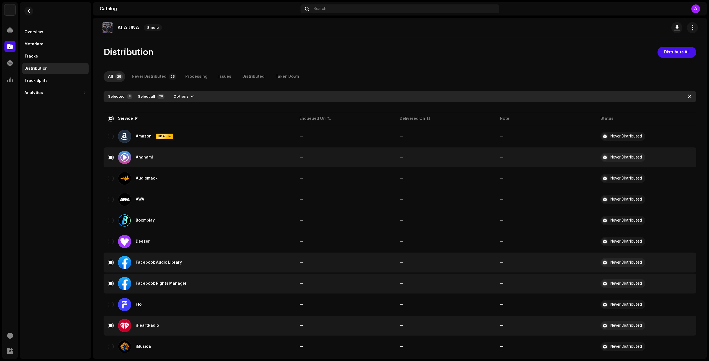
click at [669, 56] on span "Distribute All" at bounding box center [676, 52] width 25 height 11
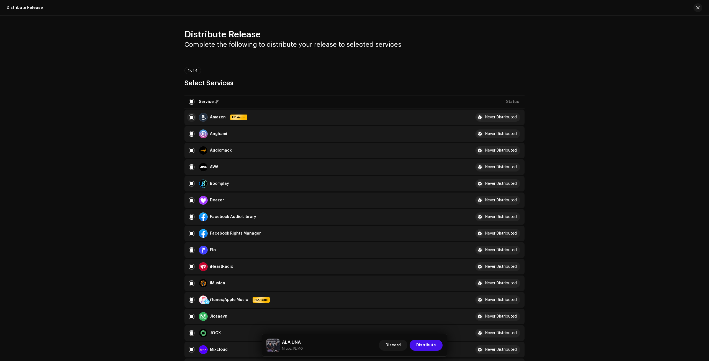
click at [190, 117] on input "checkbox" at bounding box center [192, 118] width 6 height 6
checkbox input "false"
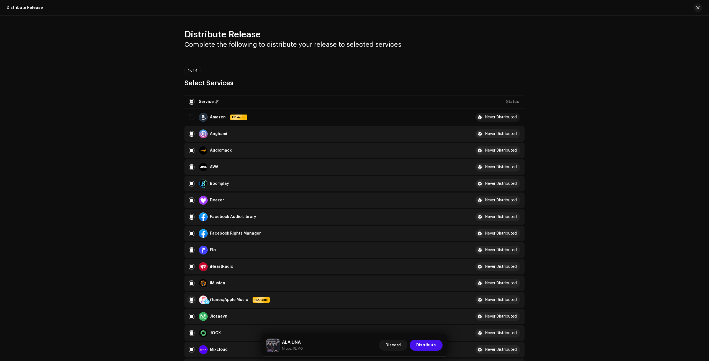
click at [189, 300] on input "Row Selected" at bounding box center [192, 300] width 6 height 6
checkbox input "false"
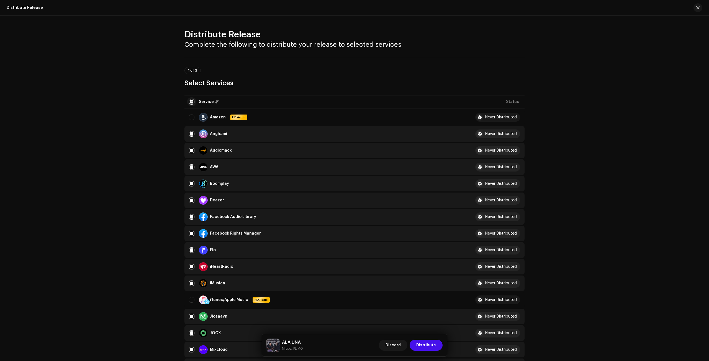
click at [192, 101] on input "checkbox" at bounding box center [192, 102] width 6 height 6
checkbox input "true"
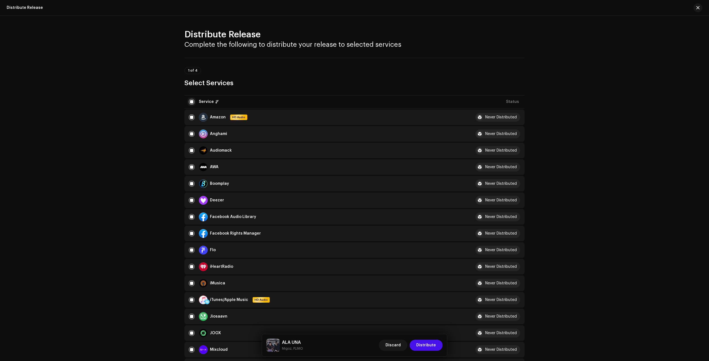
click at [192, 103] on input "checkbox" at bounding box center [192, 102] width 6 height 6
checkbox input "false"
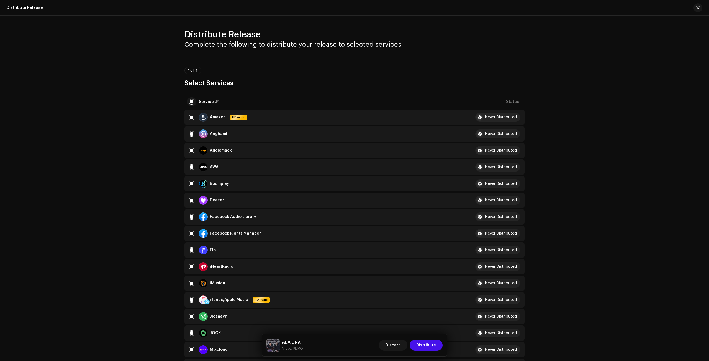
checkbox input "false"
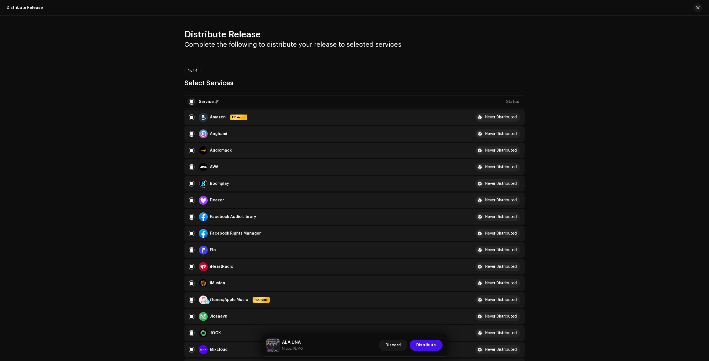
checkbox input "false"
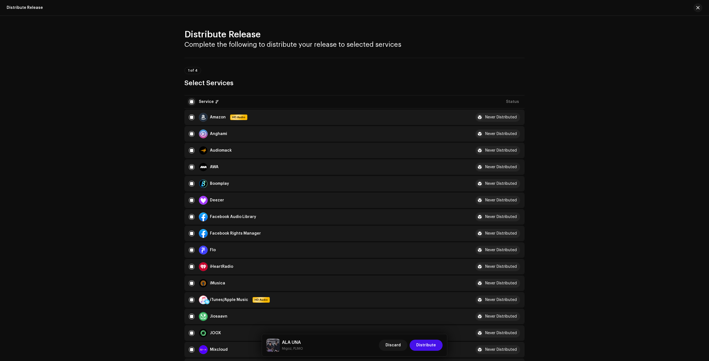
checkbox input "false"
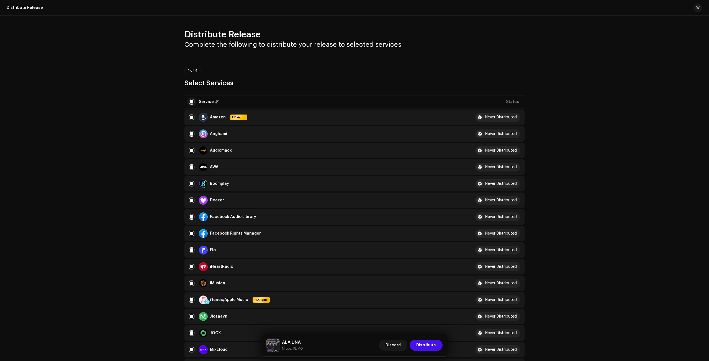
checkbox input "false"
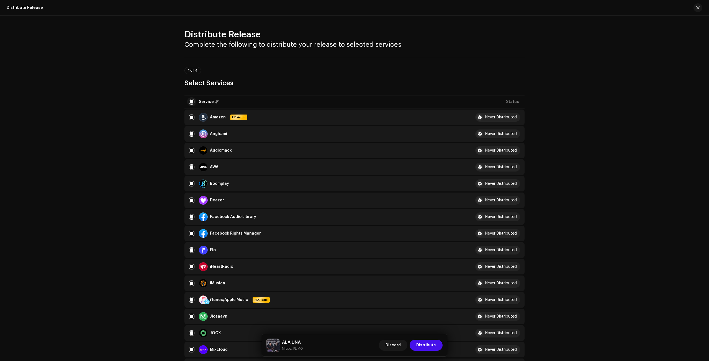
checkbox input "false"
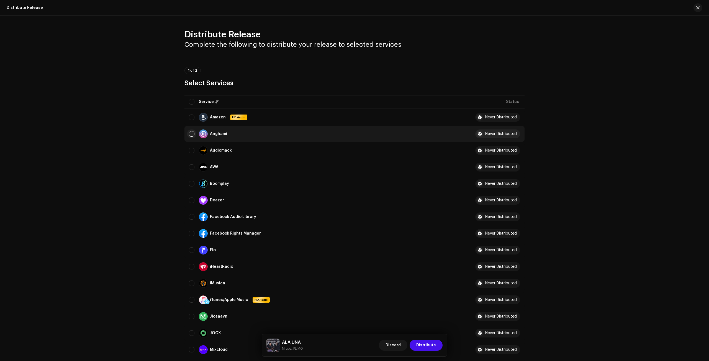
click at [189, 136] on input "Row Unselected" at bounding box center [192, 134] width 6 height 6
checkbox input "true"
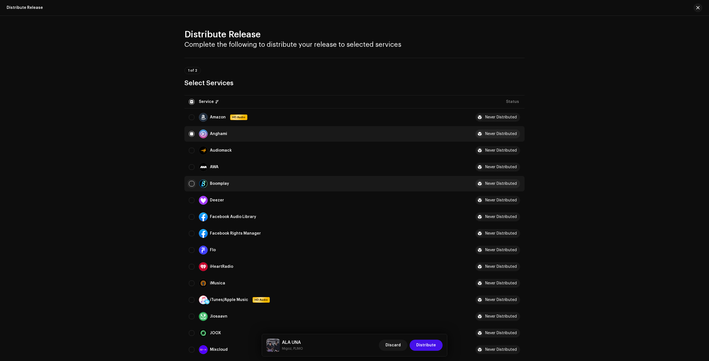
click at [193, 184] on input "Row Unselected" at bounding box center [192, 184] width 6 height 6
checkbox input "true"
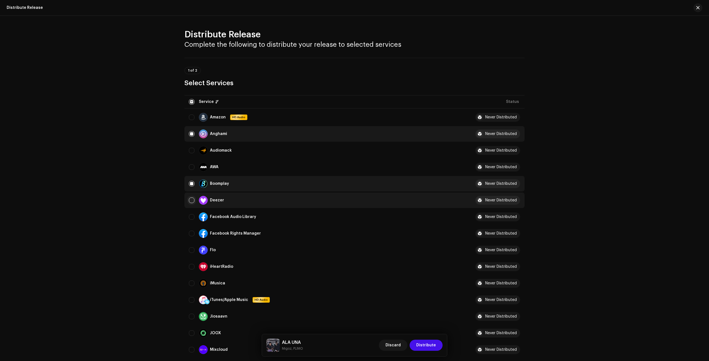
click at [192, 200] on input "Row Unselected" at bounding box center [192, 201] width 6 height 6
checkbox input "true"
click at [189, 217] on input "Row Unselected" at bounding box center [192, 217] width 6 height 6
checkbox input "true"
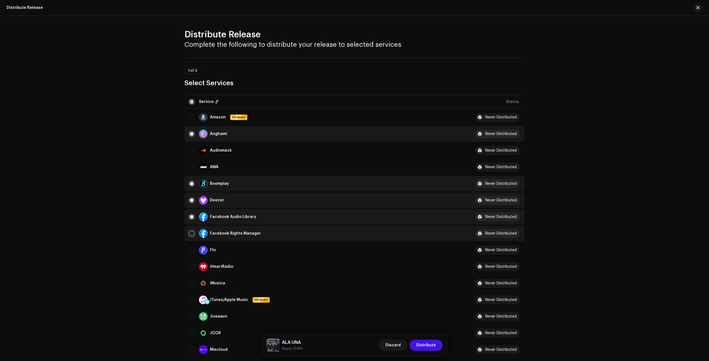
click at [192, 234] on input "Row Unselected" at bounding box center [192, 234] width 6 height 6
checkbox input "true"
click at [193, 239] on td "Facebook Rights Manager" at bounding box center [325, 234] width 282 height 16
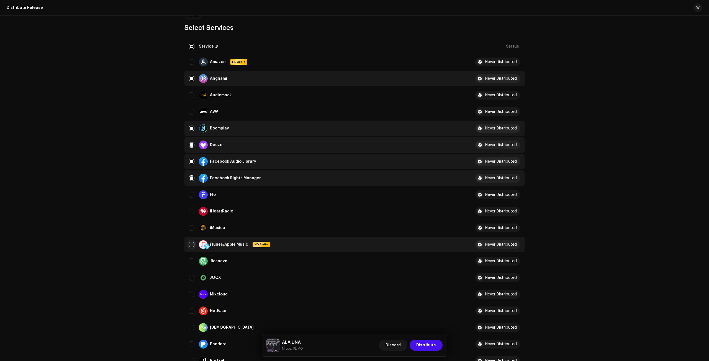
click at [190, 244] on input "Row Unselected" at bounding box center [192, 245] width 6 height 6
checkbox input "true"
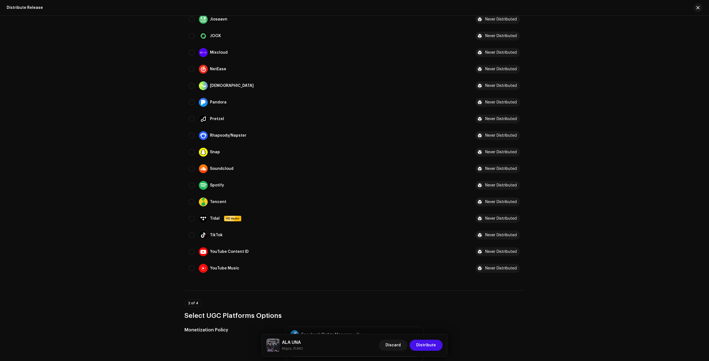
scroll to position [388, 0]
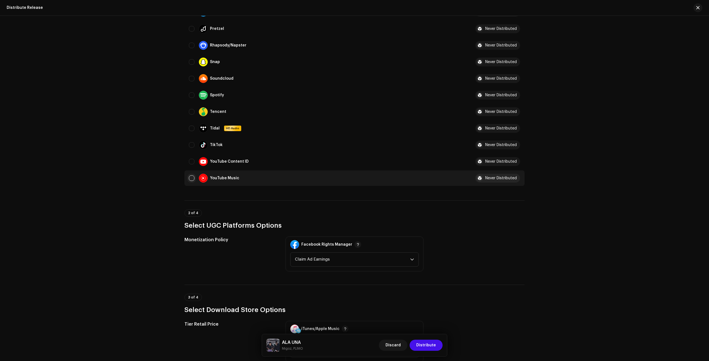
click at [193, 179] on input "Row Unselected" at bounding box center [192, 179] width 6 height 6
checkbox input "true"
click at [187, 145] on td "TikTok" at bounding box center [325, 145] width 282 height 16
click at [192, 147] on input "Row Unselected" at bounding box center [192, 145] width 6 height 6
checkbox input "true"
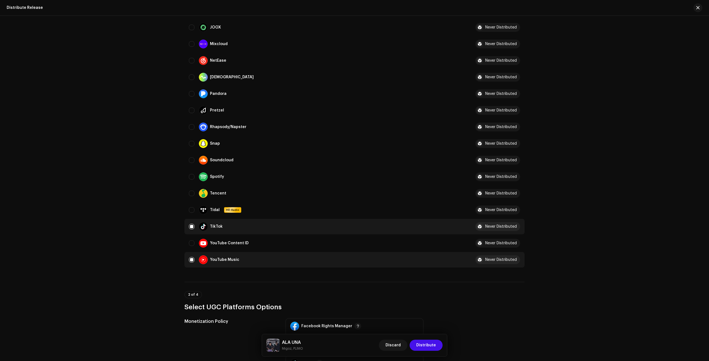
scroll to position [305, 0]
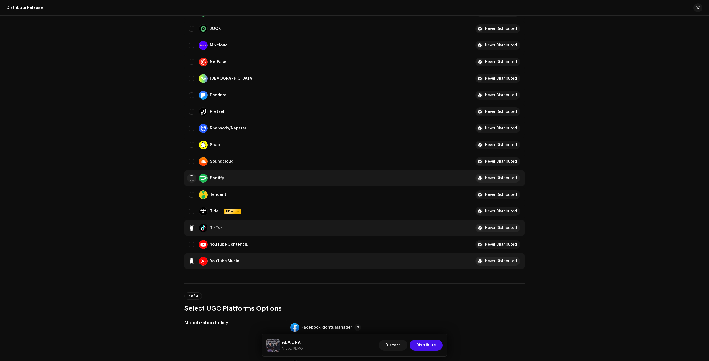
click at [189, 176] on input "Row Unselected" at bounding box center [192, 179] width 6 height 6
checkbox input "true"
click at [189, 144] on input "Row Unselected" at bounding box center [192, 145] width 6 height 6
checkbox input "true"
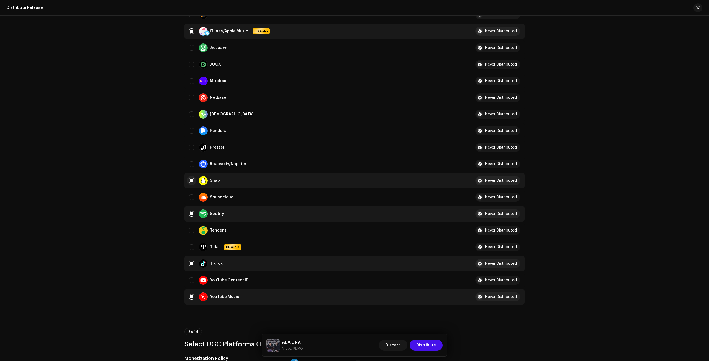
scroll to position [249, 0]
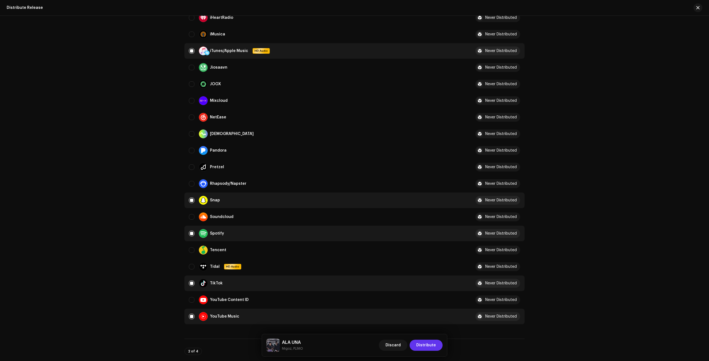
click at [423, 348] on span "Distribute" at bounding box center [426, 345] width 20 height 11
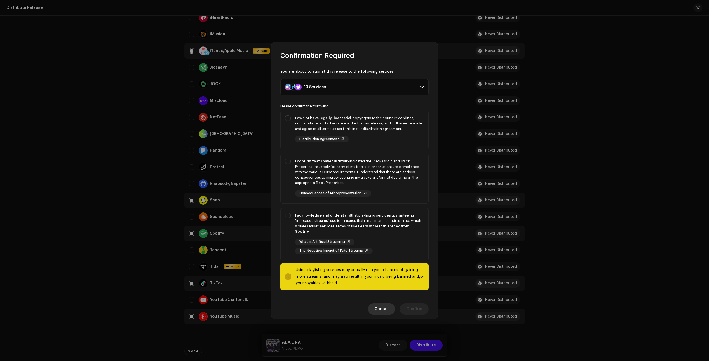
click at [383, 307] on span "Cancel" at bounding box center [381, 309] width 14 height 11
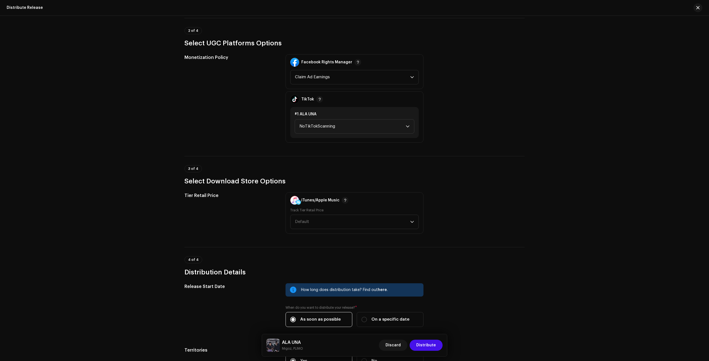
scroll to position [581, 0]
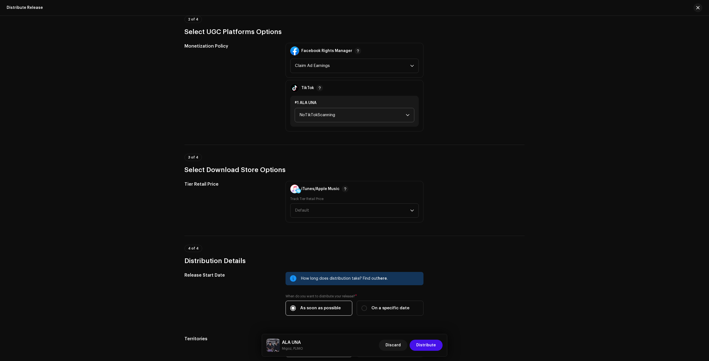
click at [347, 115] on span "NoTikTokScanning" at bounding box center [352, 115] width 106 height 14
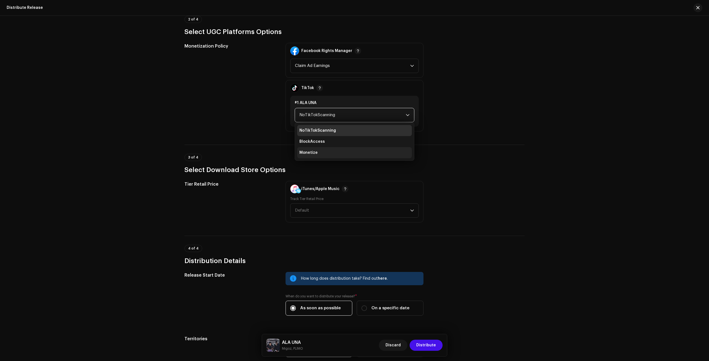
click at [324, 150] on li "Monetize" at bounding box center [354, 152] width 115 height 11
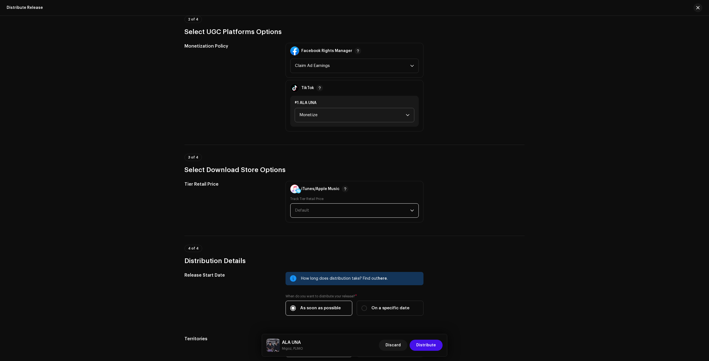
click at [317, 213] on span "Default" at bounding box center [352, 211] width 115 height 14
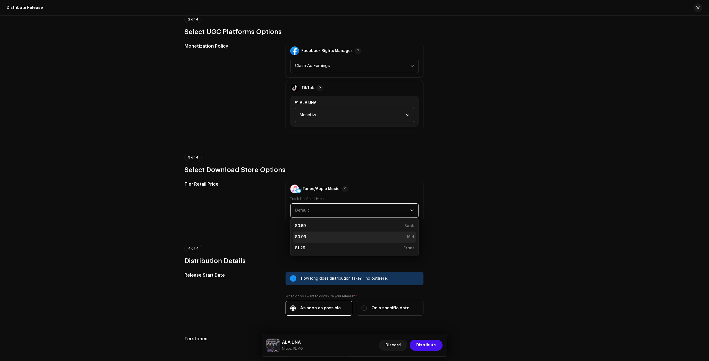
click at [317, 238] on div "$0.99 Mid" at bounding box center [354, 238] width 119 height 6
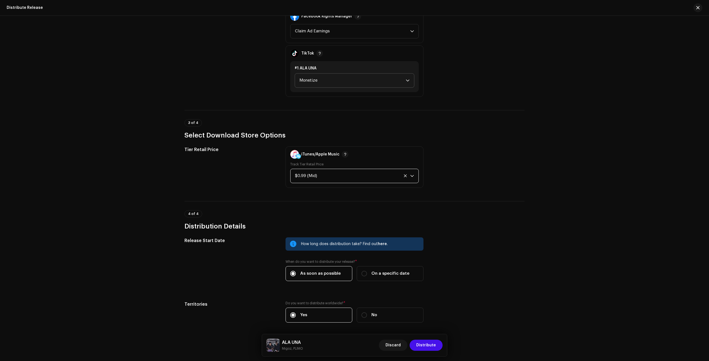
scroll to position [635, 0]
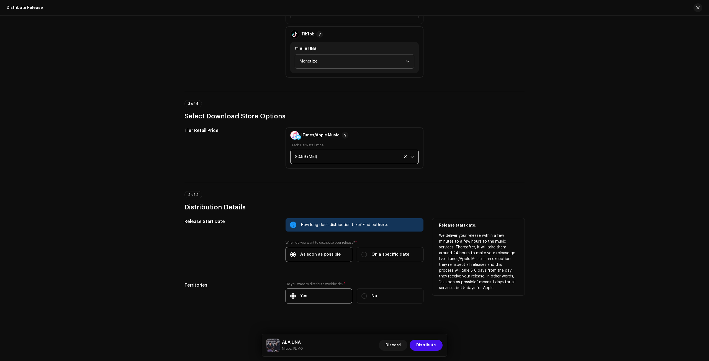
click at [378, 257] on label "On a specific date" at bounding box center [390, 254] width 67 height 15
click at [367, 257] on input "On a specific date" at bounding box center [364, 255] width 6 height 6
radio input "true"
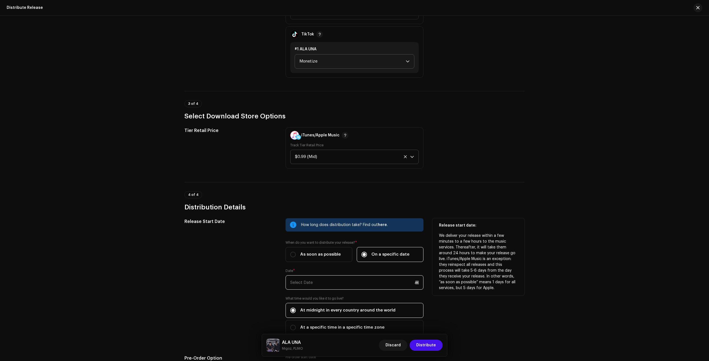
click at [329, 283] on input "text" at bounding box center [354, 283] width 138 height 14
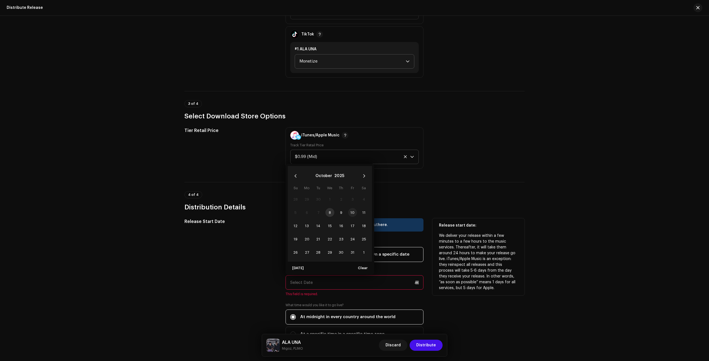
click at [348, 210] on span "10" at bounding box center [352, 212] width 9 height 9
type input "[DATE]"
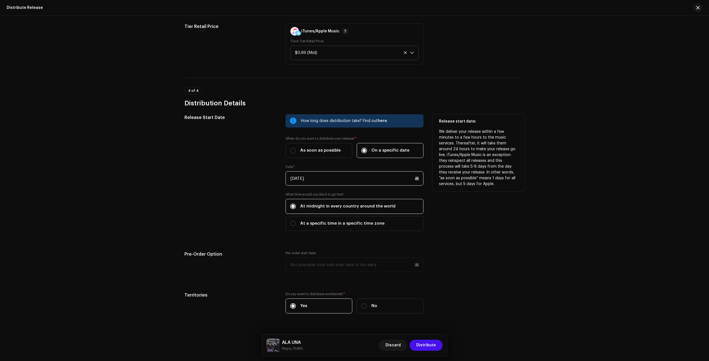
scroll to position [749, 0]
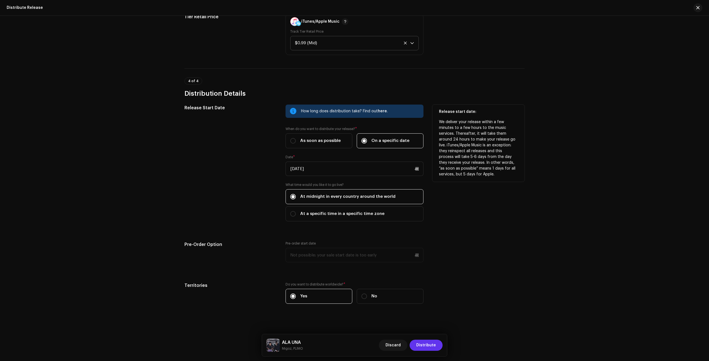
click at [425, 349] on span "Distribute" at bounding box center [426, 345] width 20 height 11
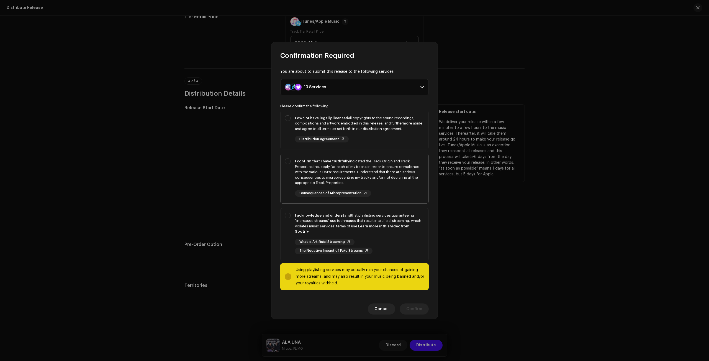
click at [316, 193] on div "Consequences of Misrepresentation" at bounding box center [333, 193] width 76 height 7
click at [320, 127] on div "I own or have legally licensed all copyrights to the sound recordings, composit…" at bounding box center [359, 123] width 129 height 16
click at [285, 122] on div "I own or have legally licensed all copyrights to the sound recordings, composit…" at bounding box center [354, 129] width 148 height 36
click at [286, 113] on p-togglebutton "I own or have legally licensed all copyrights to the sound recordings, composit…" at bounding box center [354, 130] width 148 height 39
click at [287, 118] on div "I own or have legally licensed all copyrights to the sound recordings, composit…" at bounding box center [354, 129] width 148 height 36
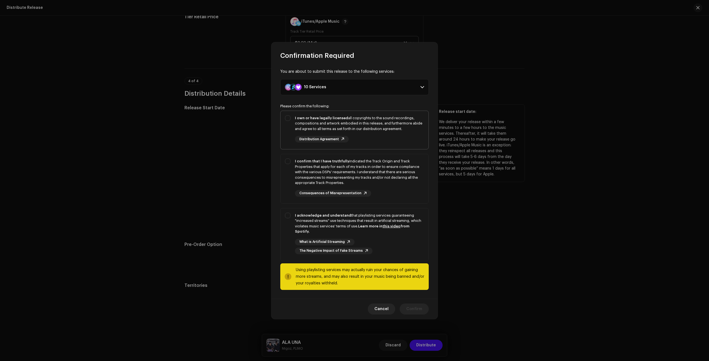
click at [288, 123] on div "I own or have legally licensed all copyrights to the sound recordings, composit…" at bounding box center [354, 129] width 148 height 36
checkbox input "true"
click at [285, 165] on div "I confirm that I have truthfully indicated the Track Origin and Track Propertie…" at bounding box center [354, 177] width 148 height 47
checkbox input "true"
click at [288, 218] on div "I acknowledge and understand that playlisting services guaranteeing "increased …" at bounding box center [354, 233] width 148 height 50
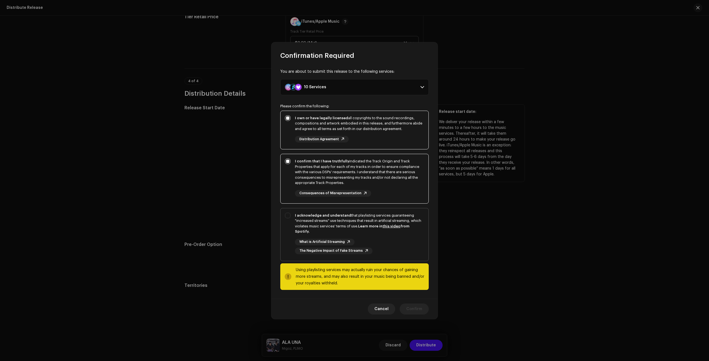
checkbox input "true"
click at [410, 305] on span "Confirm" at bounding box center [414, 309] width 16 height 11
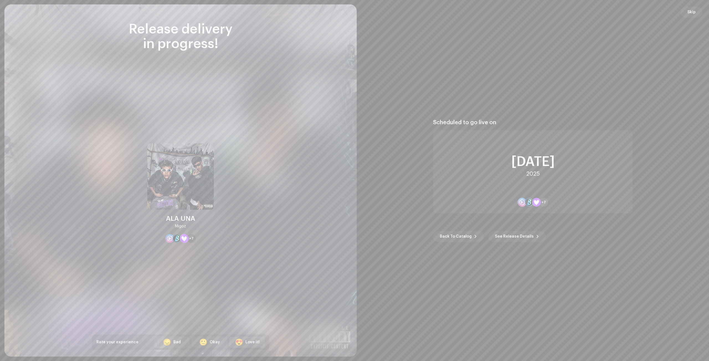
click at [249, 342] on div "Love it!" at bounding box center [252, 343] width 14 height 6
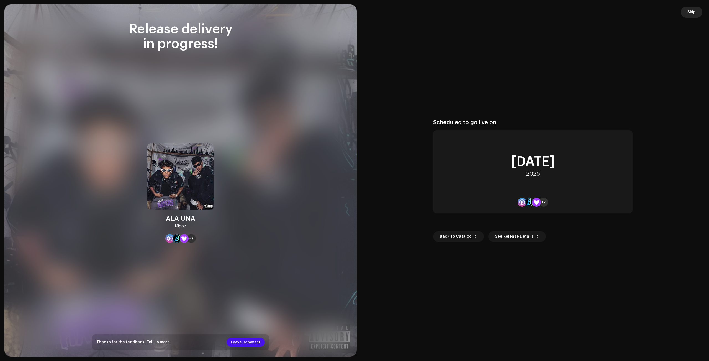
click at [682, 12] on button "Skip" at bounding box center [692, 12] width 22 height 11
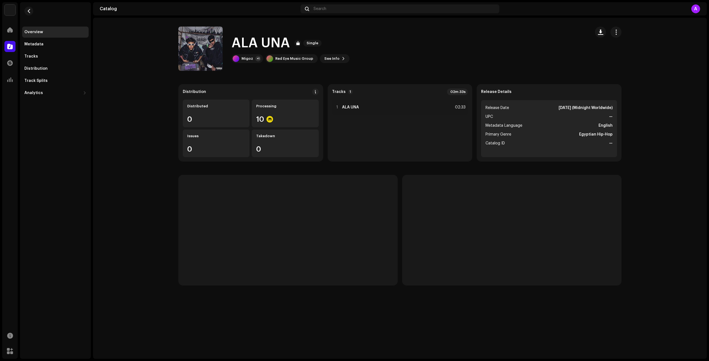
click at [288, 81] on catalog-releases-details-overview "ALA UNA Single ALA UNA Single Migoz +1 Red Eye Music Group See Info Distributio…" at bounding box center [400, 156] width 614 height 277
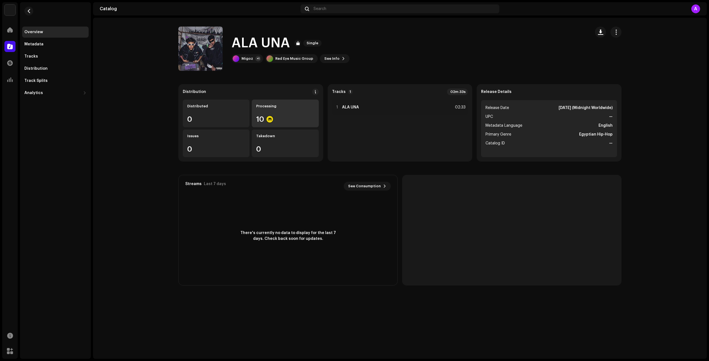
click at [284, 118] on div "10" at bounding box center [285, 119] width 58 height 7
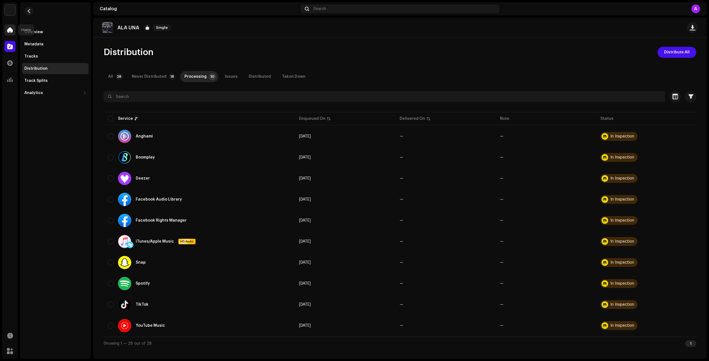
click at [8, 26] on div at bounding box center [9, 29] width 11 height 11
